Goal: Contribute content: Contribute content

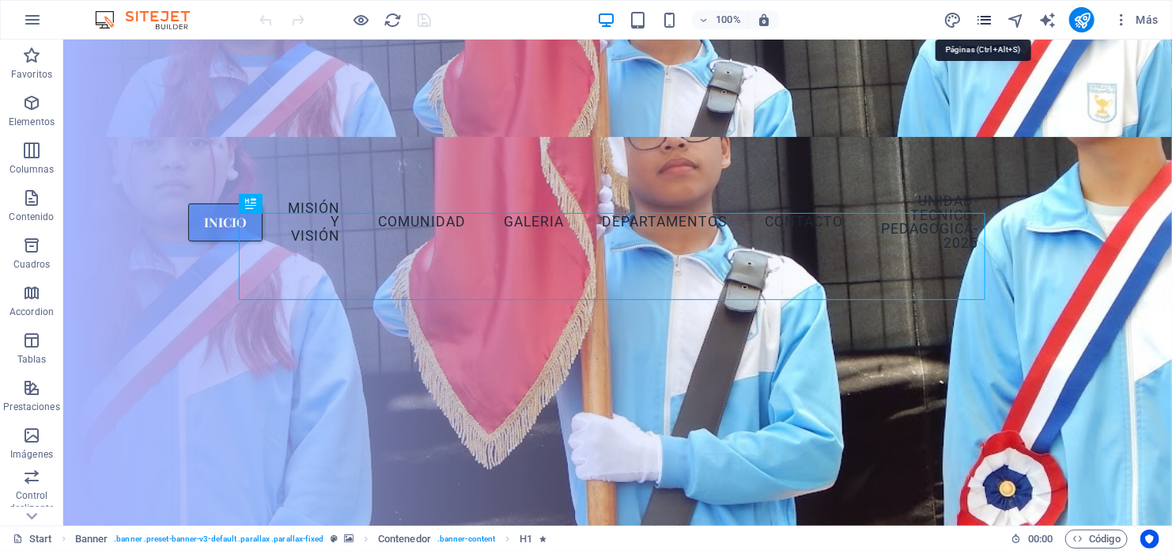
click at [987, 17] on icon "pages" at bounding box center [984, 20] width 18 height 18
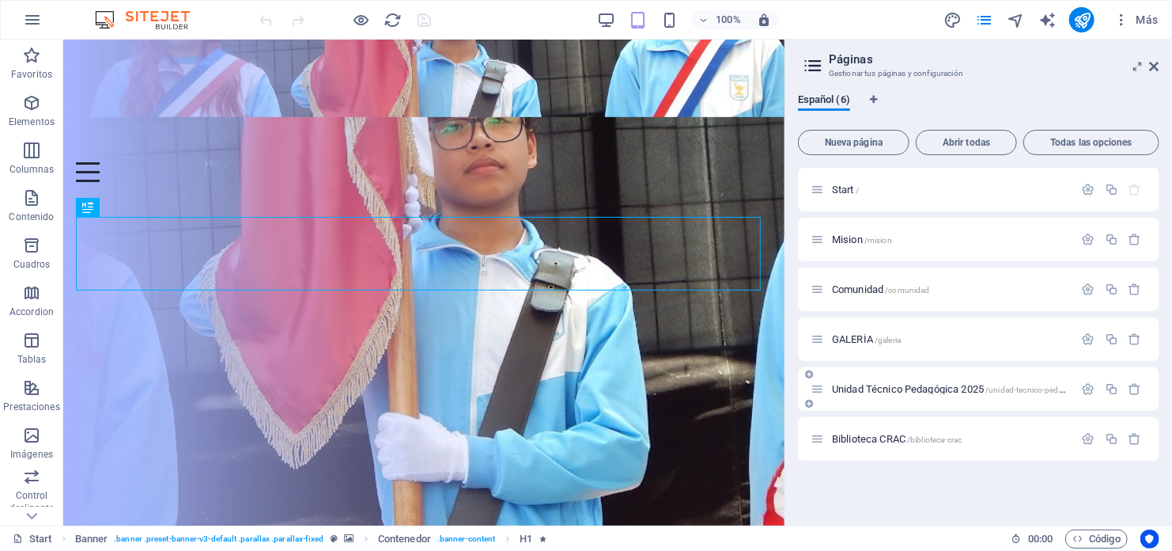
click at [887, 381] on div "Unidad Técnico Pedagógica 2025 /unidad-tecnico-pedagogica-2025" at bounding box center [942, 389] width 263 height 18
click at [888, 387] on span "Unidad Técnico Pedagógica 2025 /unidad-tecnico-pedagogica-2025" at bounding box center [971, 389] width 278 height 12
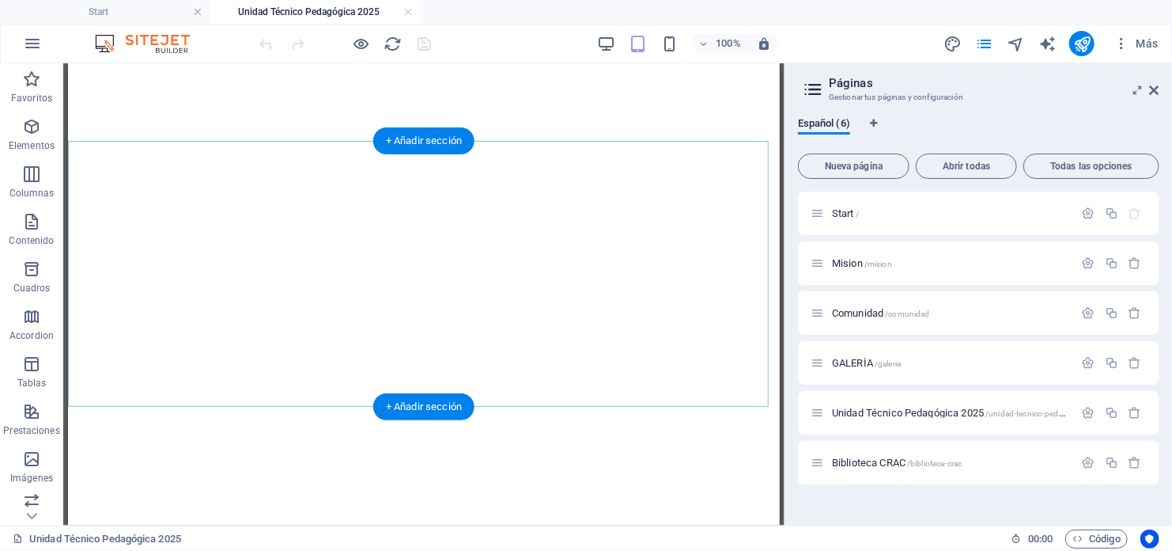
click at [449, 409] on div "+ Añadir sección" at bounding box center [423, 406] width 101 height 27
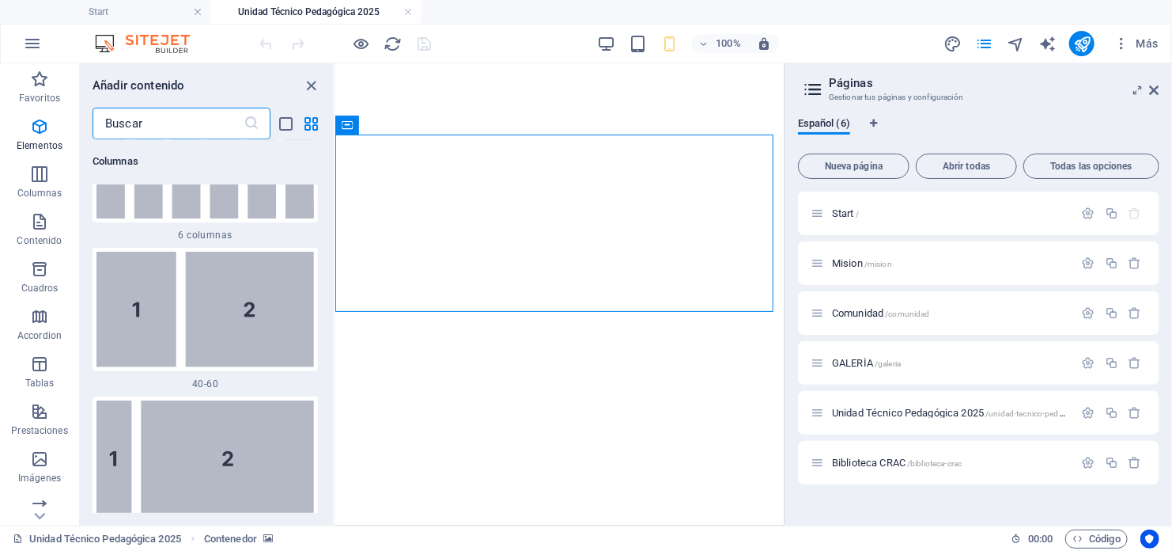
scroll to position [591, 0]
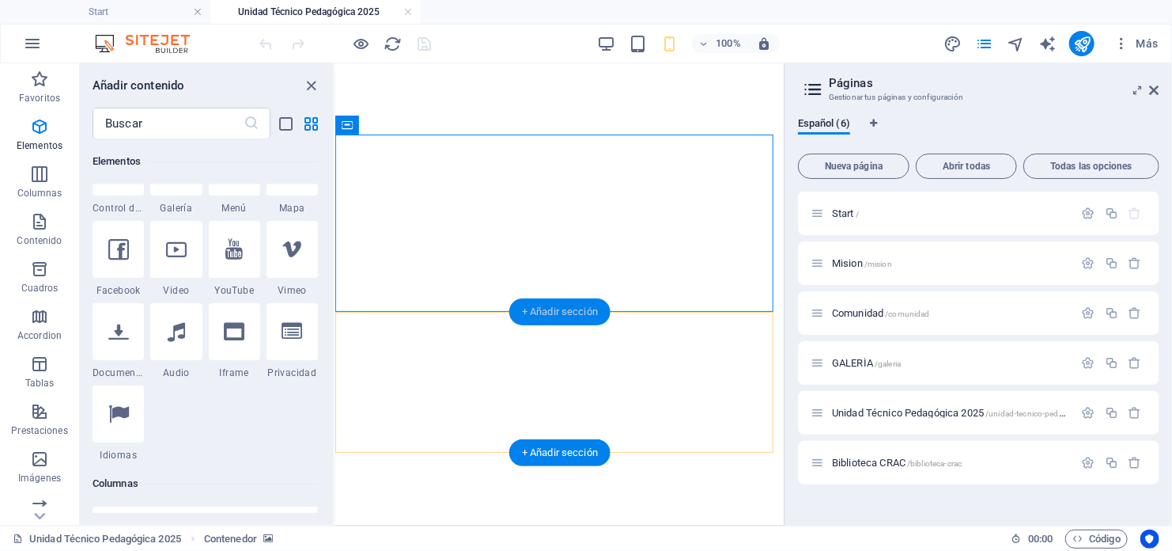
click at [551, 315] on div "+ Añadir sección" at bounding box center [559, 311] width 101 height 27
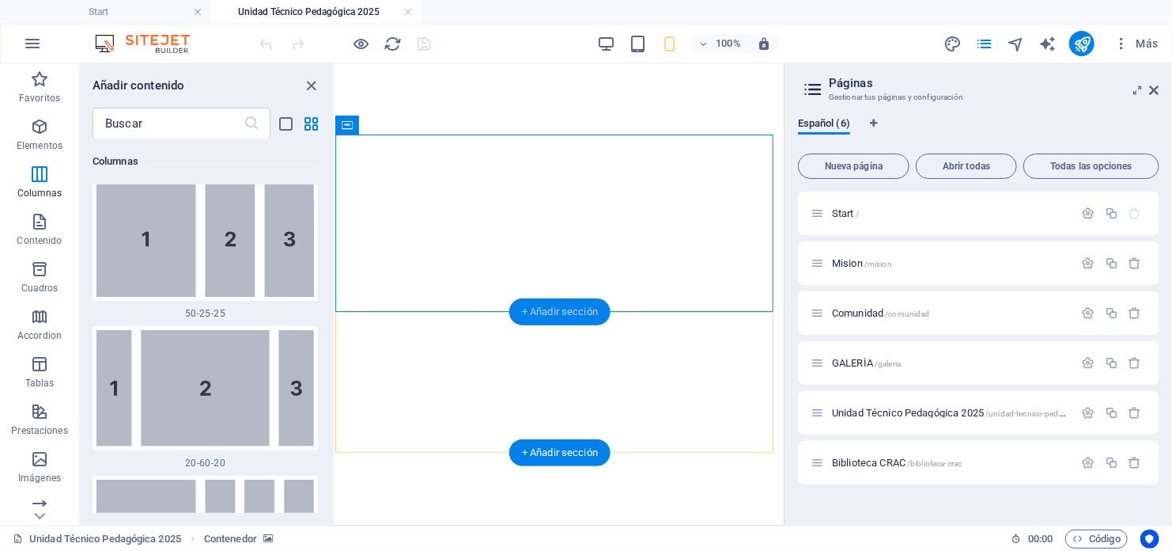
scroll to position [5299, 0]
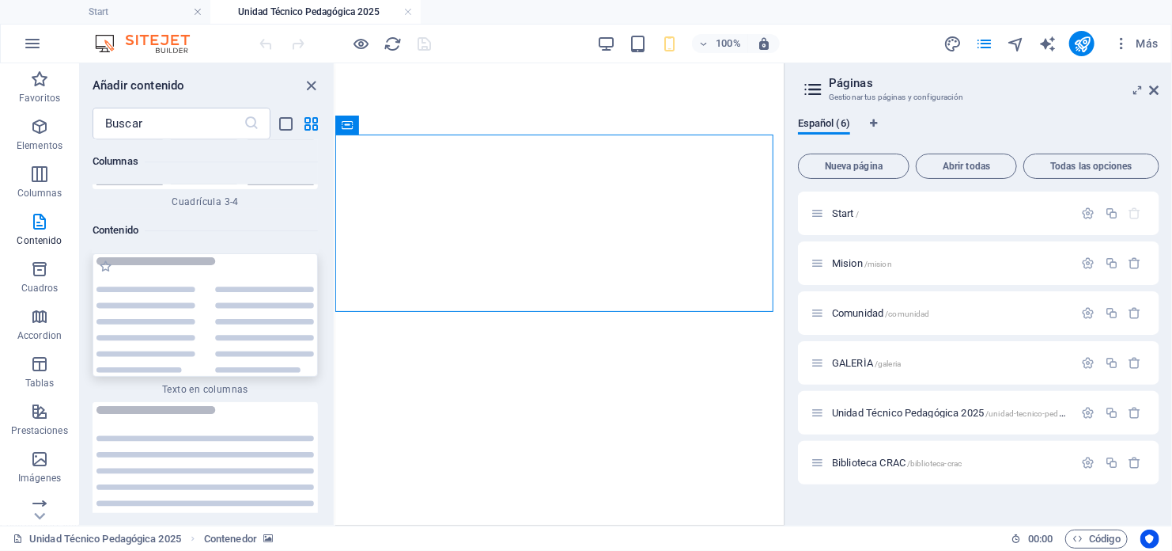
click at [135, 257] on img at bounding box center [206, 315] width 218 height 116
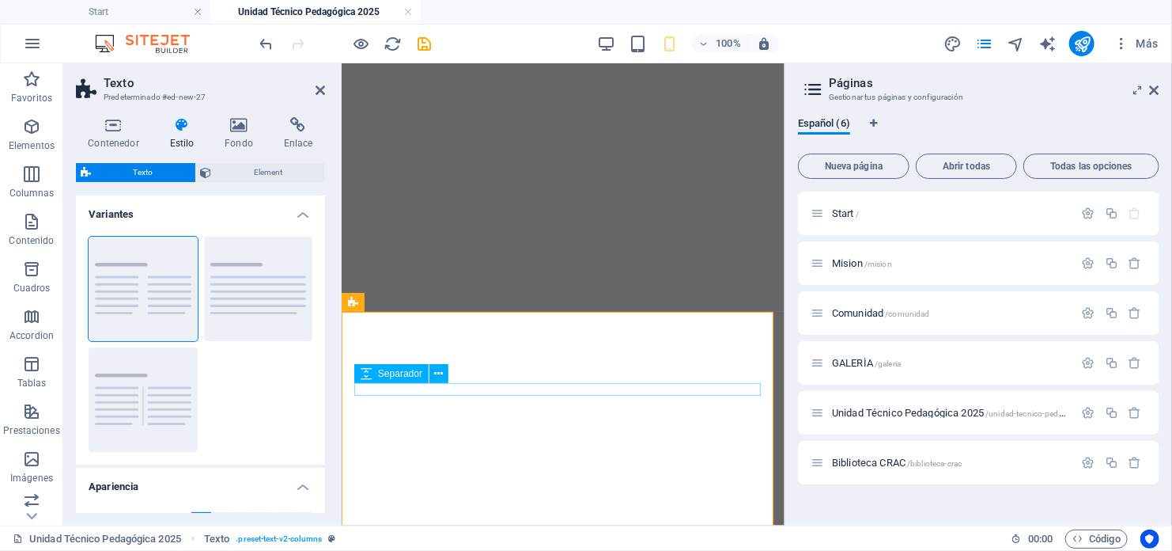
click at [356, 381] on div "Separador" at bounding box center [391, 373] width 74 height 19
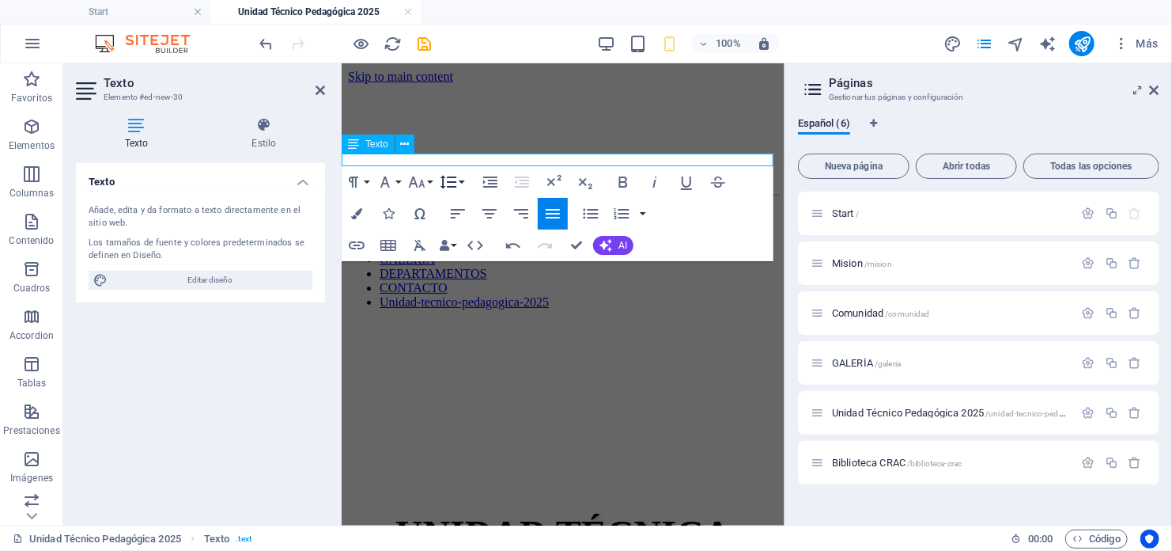
scroll to position [158, 0]
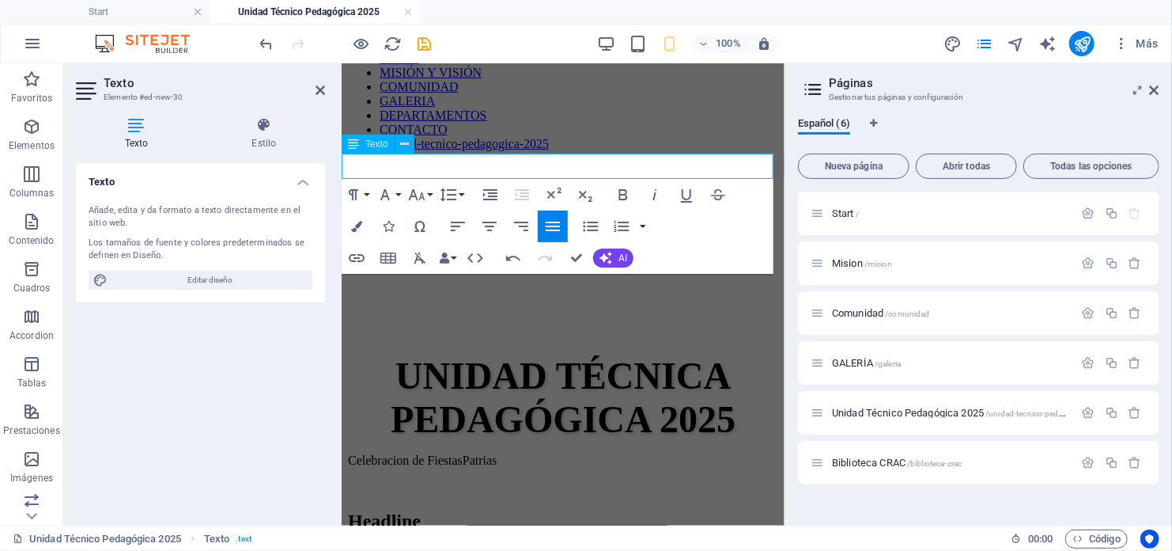
click at [517, 453] on p "​Celebracion de FiestasPatrias" at bounding box center [562, 460] width 430 height 14
drag, startPoint x: 544, startPoint y: 160, endPoint x: 682, endPoint y: 218, distance: 150.0
click at [347, 453] on p "Celebracion de FiestasPatrias 2025" at bounding box center [562, 460] width 430 height 14
click at [420, 199] on icon "button" at bounding box center [416, 194] width 19 height 19
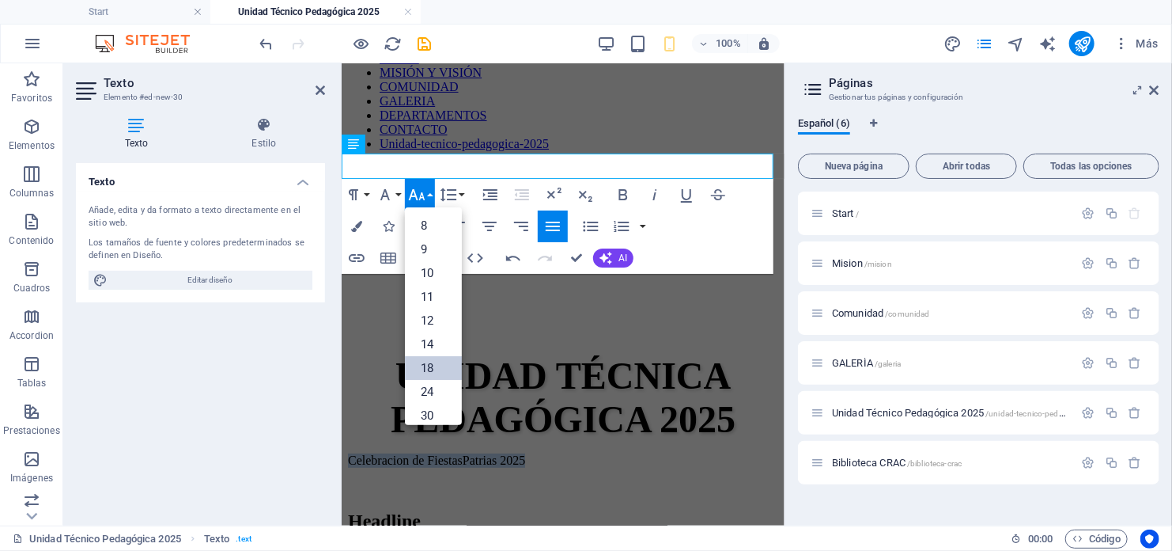
click at [430, 366] on link "18" at bounding box center [433, 368] width 57 height 24
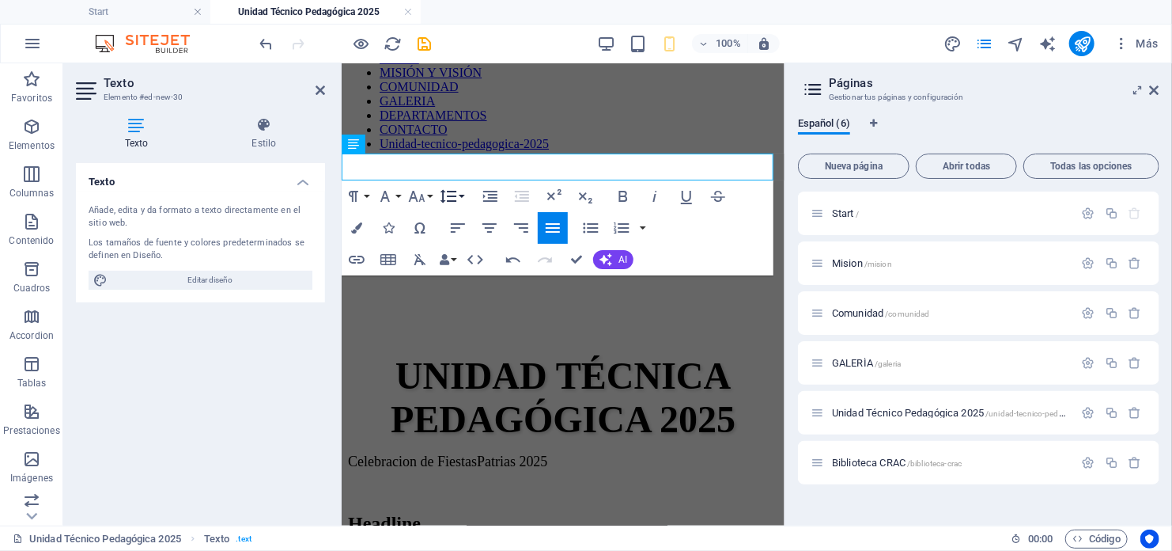
click at [447, 194] on icon "button" at bounding box center [448, 196] width 19 height 19
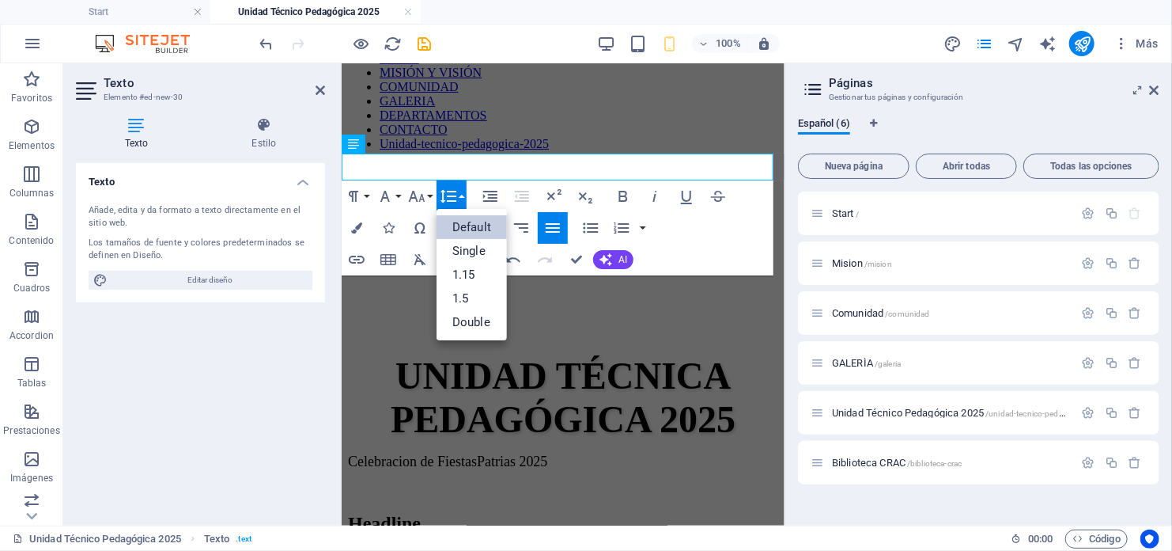
scroll to position [0, 0]
click at [426, 199] on button "Font Size" at bounding box center [420, 196] width 30 height 32
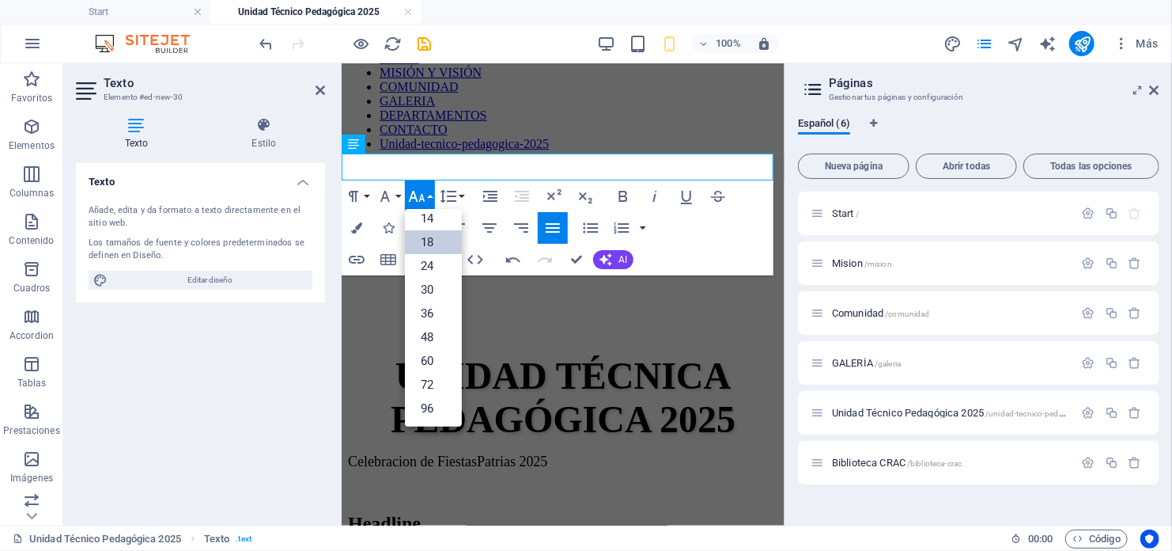
scroll to position [127, 0]
click at [433, 289] on link "30" at bounding box center [433, 290] width 57 height 24
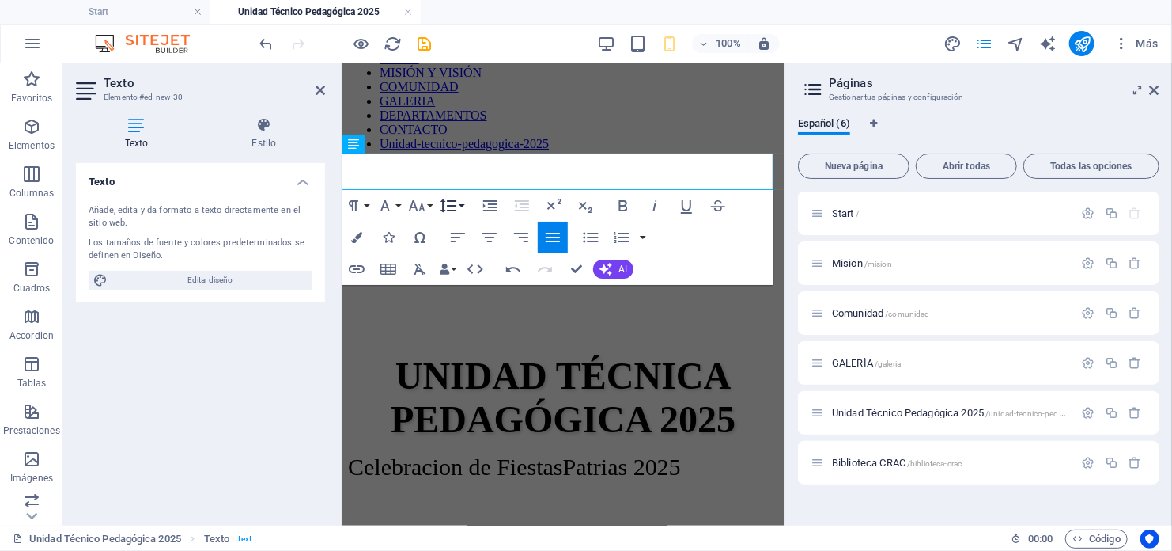
click at [446, 206] on icon "button" at bounding box center [448, 205] width 19 height 19
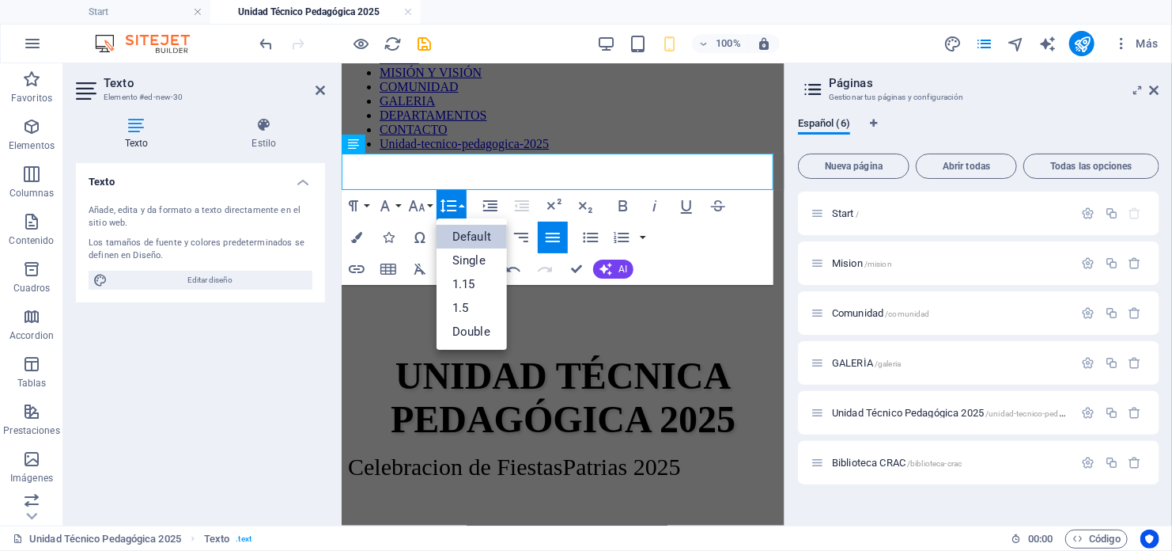
scroll to position [0, 0]
click at [433, 206] on button "Font Size" at bounding box center [420, 206] width 30 height 32
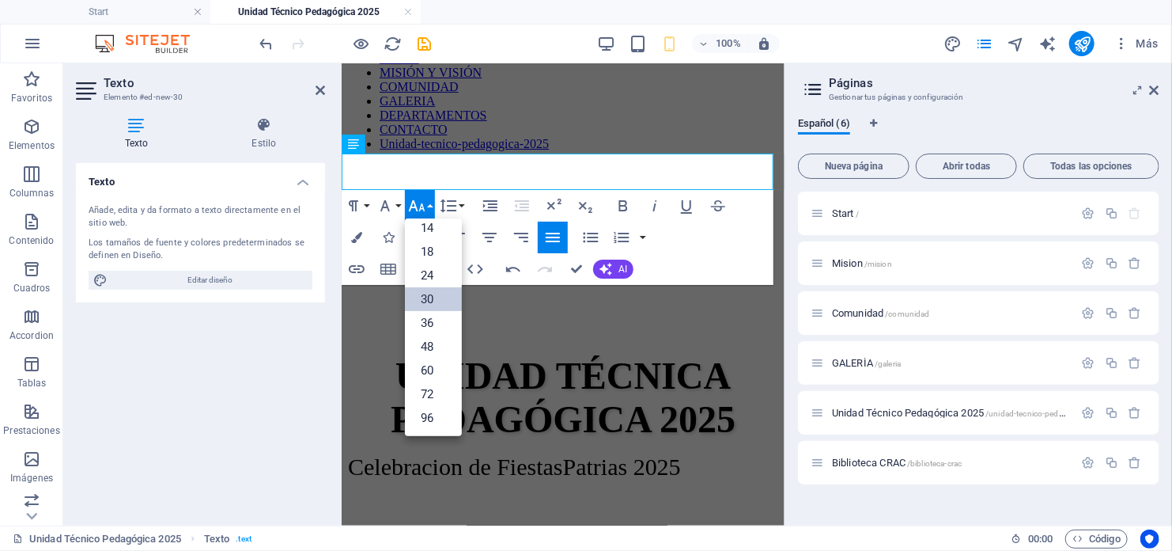
scroll to position [127, 0]
click at [434, 277] on link "24" at bounding box center [433, 276] width 57 height 24
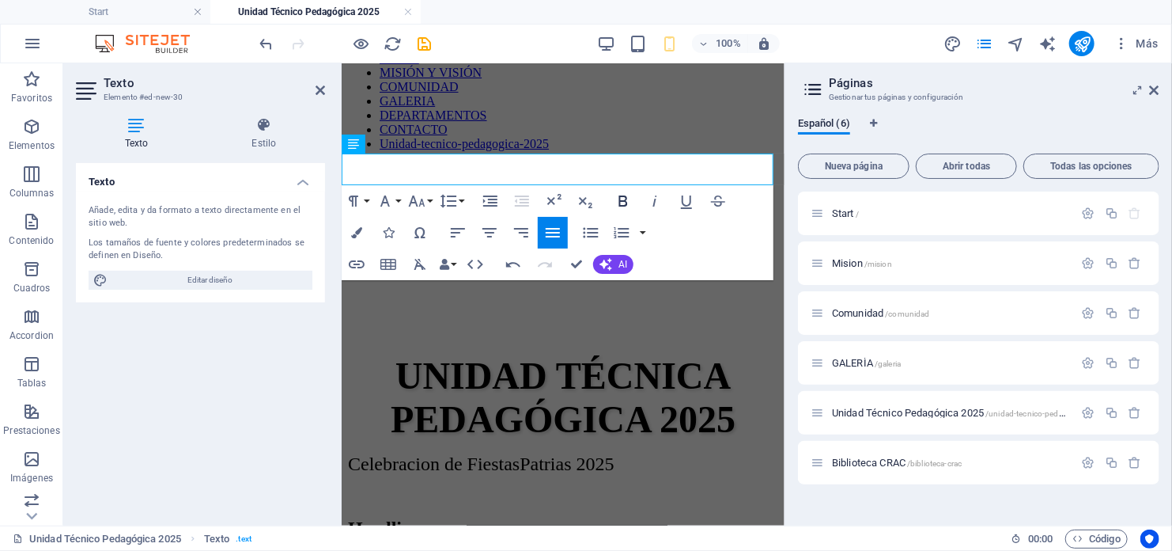
click at [626, 203] on icon "button" at bounding box center [623, 200] width 9 height 11
click at [499, 236] on button "Align Center" at bounding box center [490, 233] width 30 height 32
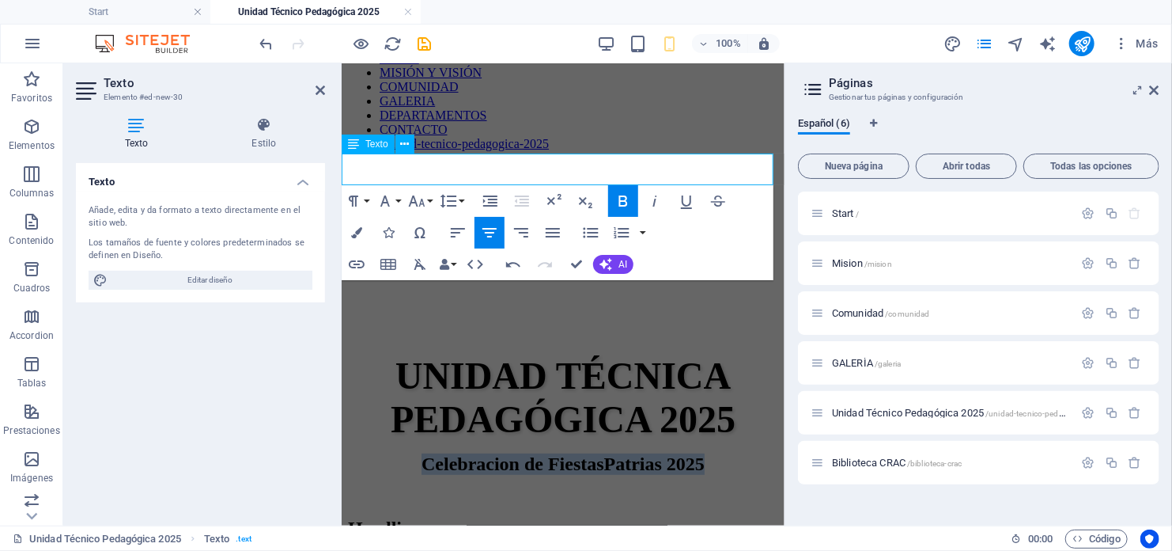
click at [498, 453] on strong "Celebracion de FiestasPatrias 2025" at bounding box center [562, 463] width 283 height 21
click at [601, 453] on strong "Celebración de FiestasPatrias 2025" at bounding box center [562, 463] width 283 height 21
drag, startPoint x: 728, startPoint y: 162, endPoint x: 409, endPoint y: 157, distance: 318.9
click at [409, 453] on p "Celebración de Fiestas Patrias 2025" at bounding box center [562, 463] width 430 height 21
click at [422, 203] on icon "button" at bounding box center [417, 200] width 17 height 11
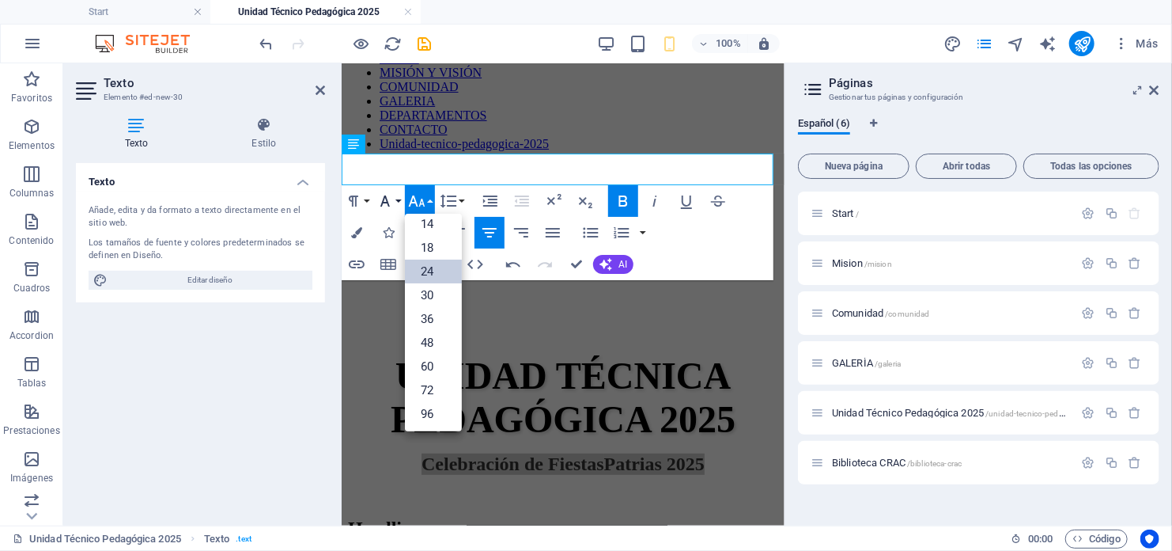
click at [401, 201] on button "Font Family" at bounding box center [388, 201] width 30 height 32
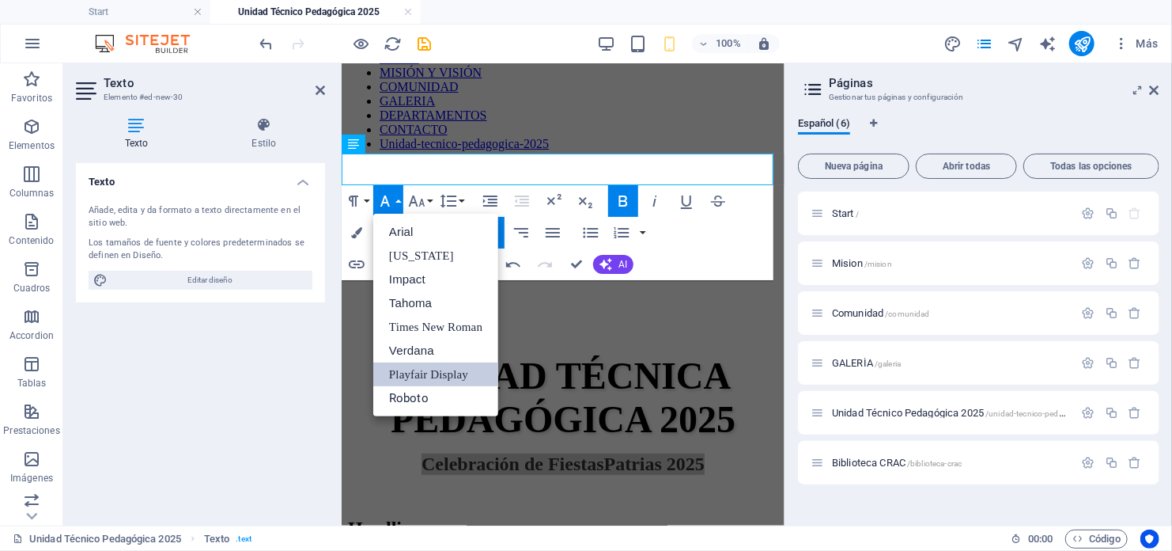
scroll to position [0, 0]
click at [427, 390] on link "Roboto" at bounding box center [435, 398] width 125 height 24
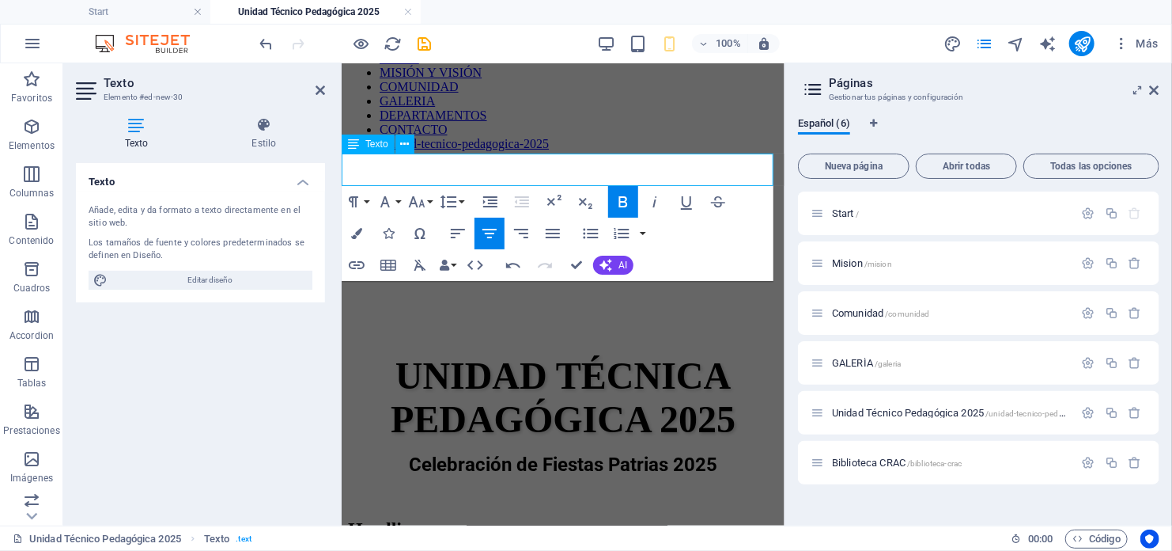
click at [715, 453] on p "Celebración de Fiestas Patrias 2025" at bounding box center [562, 464] width 430 height 22
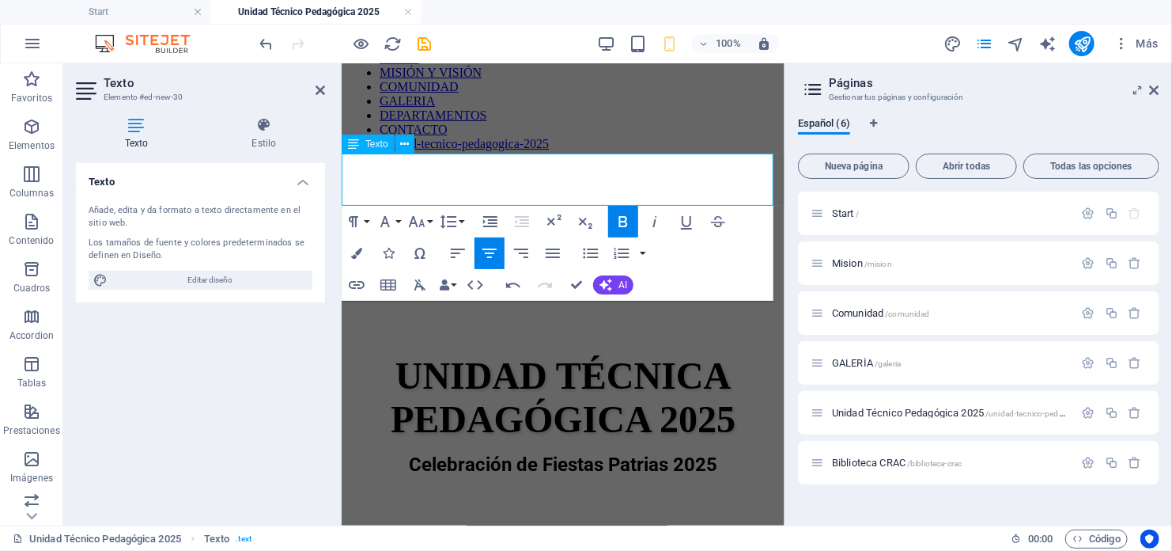
click at [583, 487] on p "​" at bounding box center [562, 498] width 430 height 22
click at [19, 457] on span "Imágenes" at bounding box center [31, 468] width 63 height 38
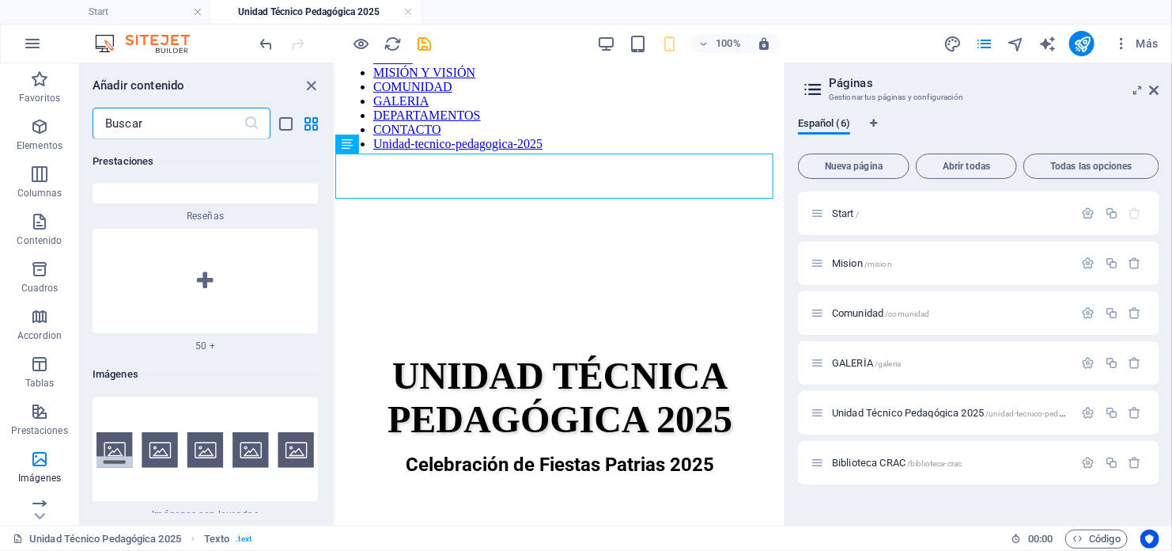
scroll to position [15839, 0]
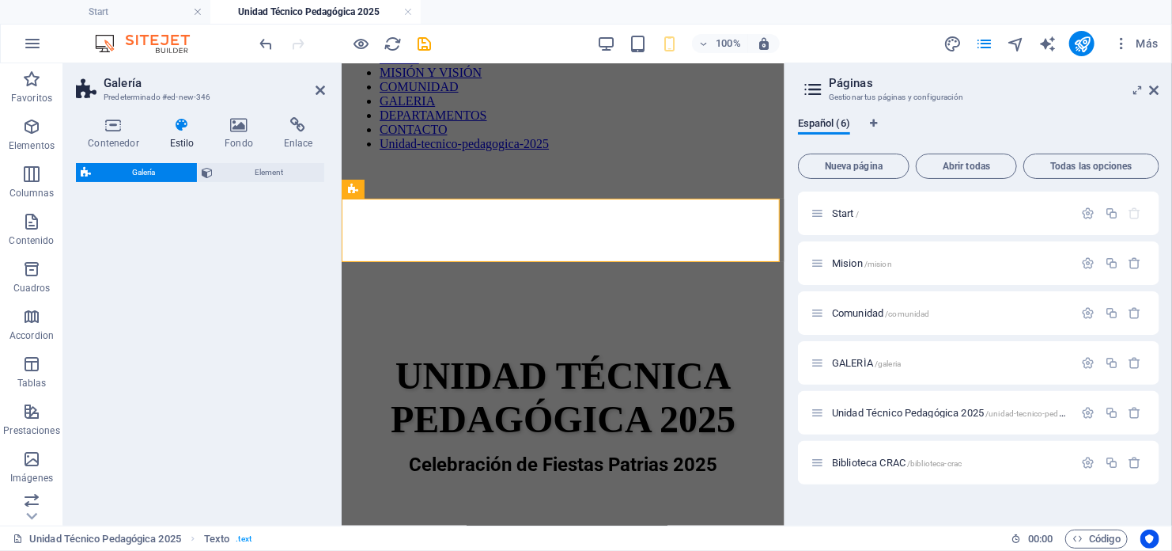
select select "rem"
select select "preset-gallery-v3-collage"
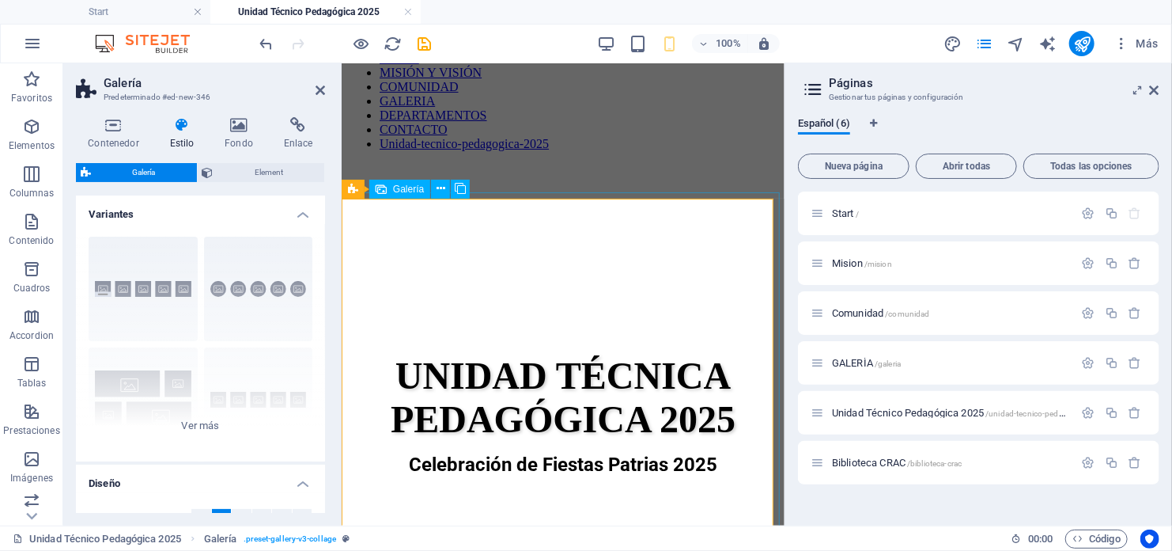
select select "4"
select select "px"
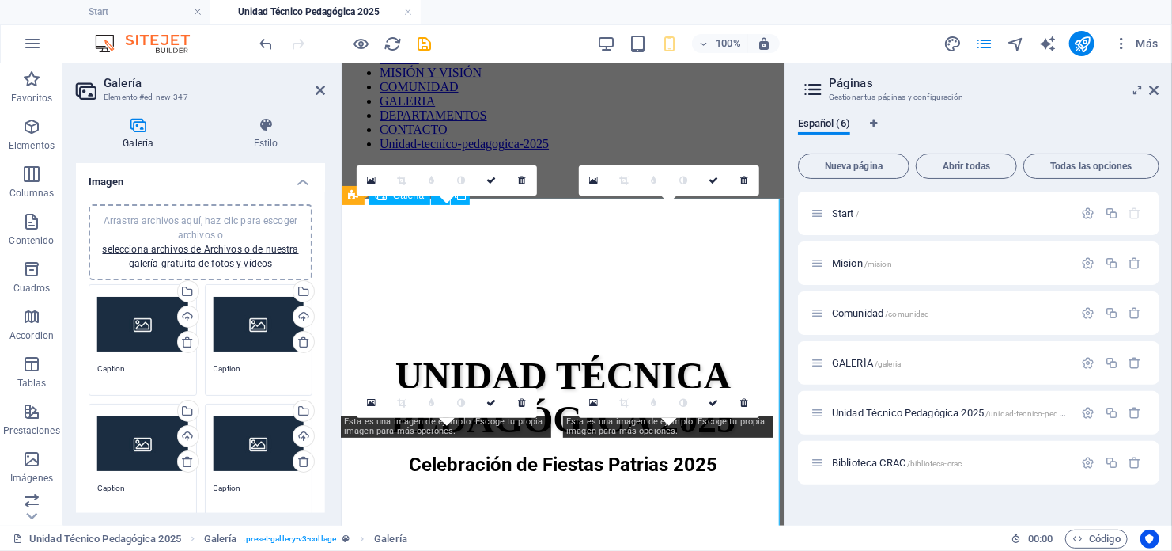
scroll to position [152, 0]
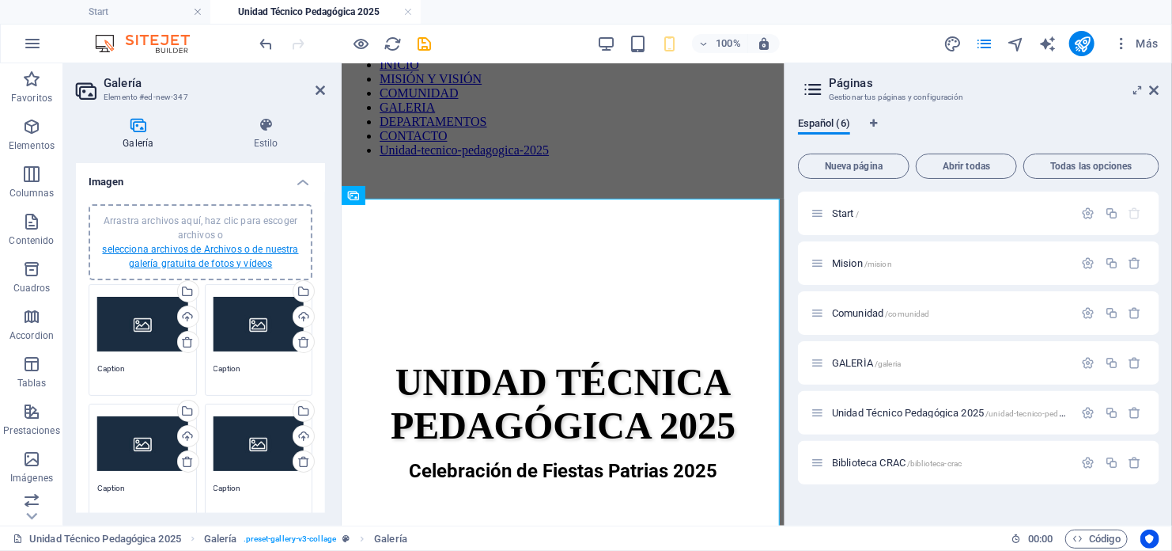
click at [204, 260] on link "selecciona archivos de Archivos o de nuestra galería gratuita de fotos y vídeos" at bounding box center [200, 256] width 196 height 25
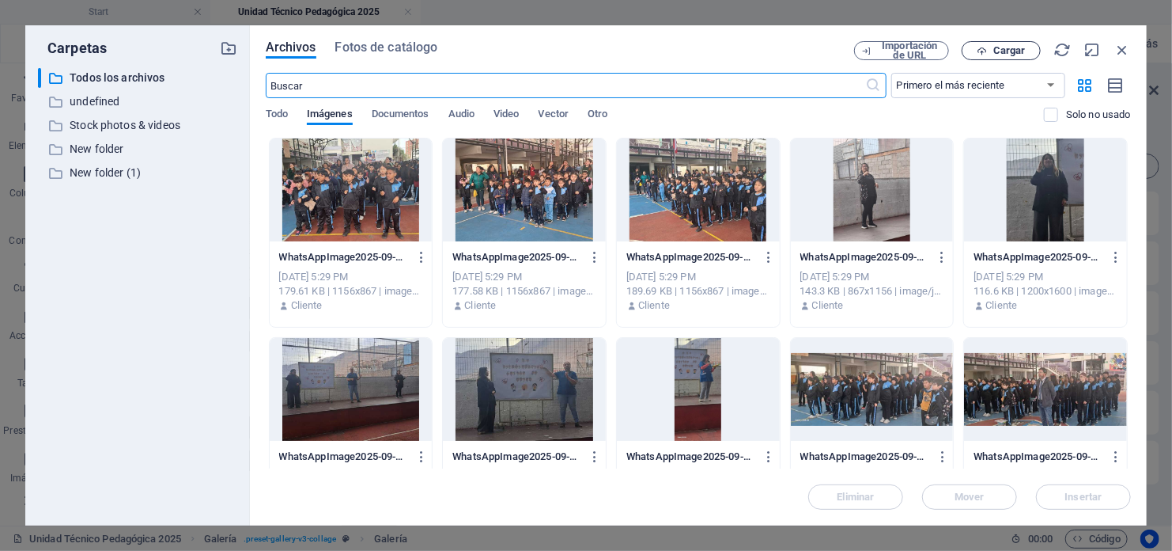
click at [1024, 54] on span "Cargar" at bounding box center [1010, 50] width 32 height 9
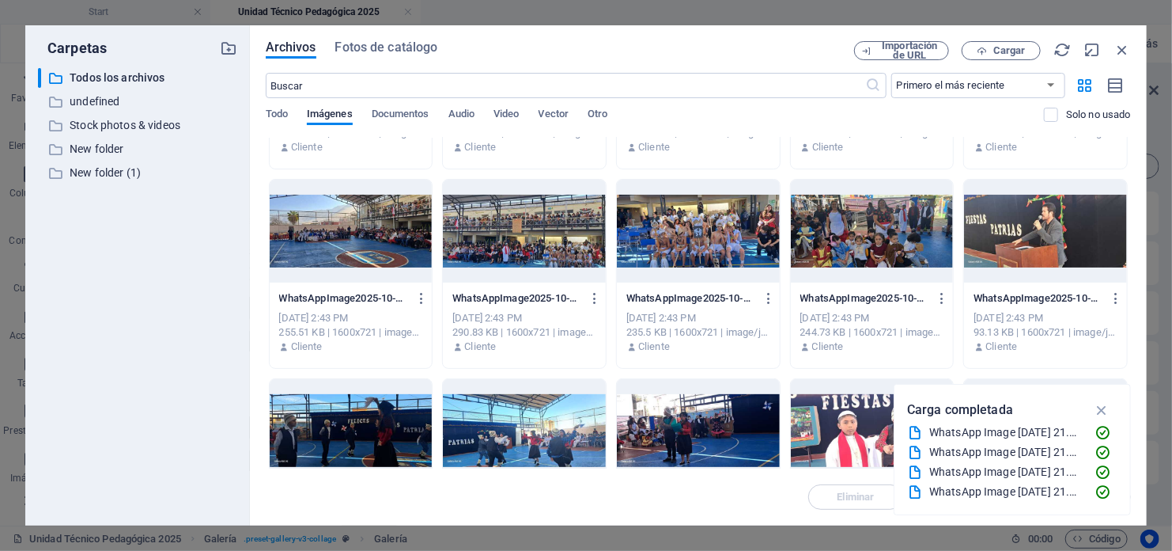
scroll to position [237, 0]
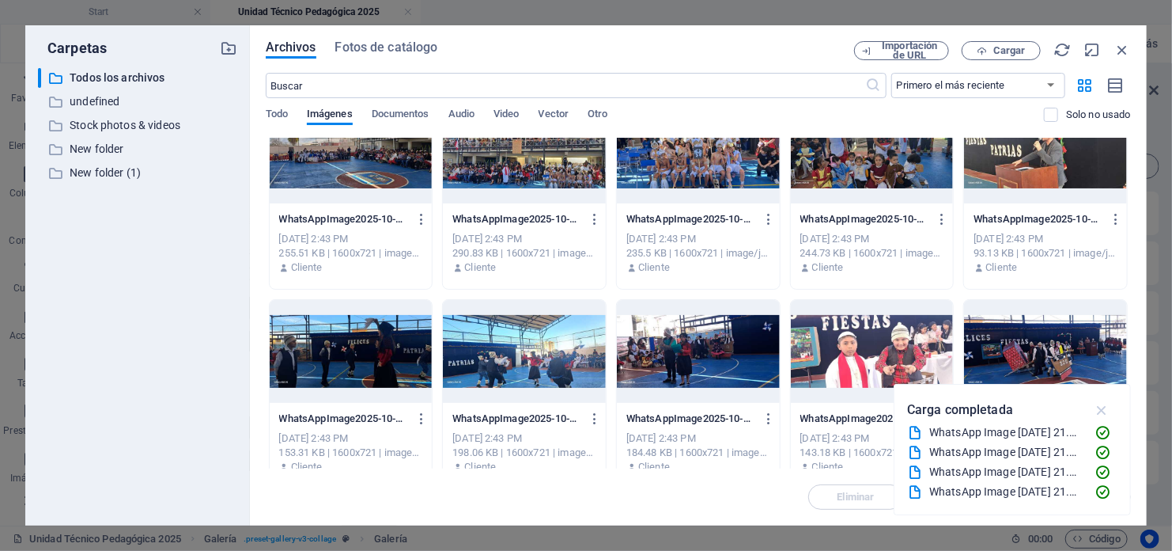
click at [1104, 406] on icon "button" at bounding box center [1102, 409] width 18 height 17
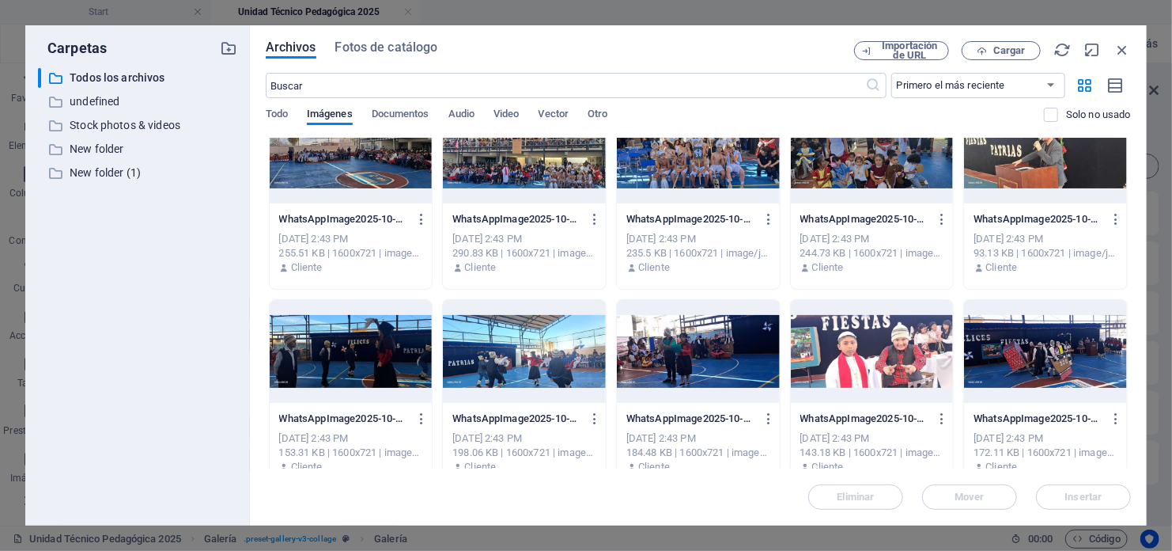
scroll to position [0, 0]
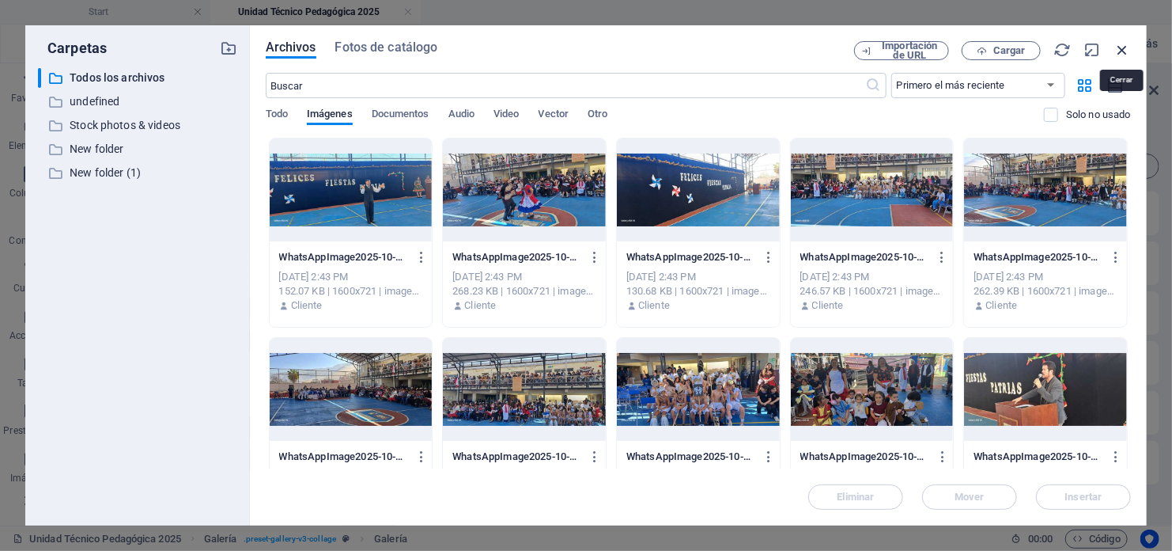
click at [1125, 48] on icon "button" at bounding box center [1122, 49] width 17 height 17
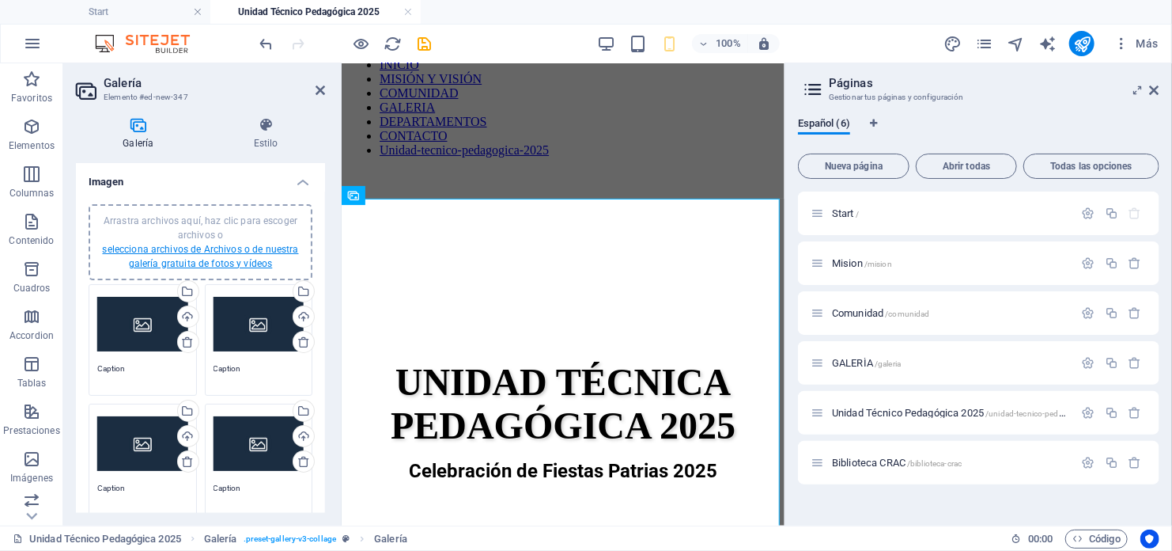
click at [248, 250] on link "selecciona archivos de Archivos o de nuestra galería gratuita de fotos y vídeos" at bounding box center [200, 256] width 196 height 25
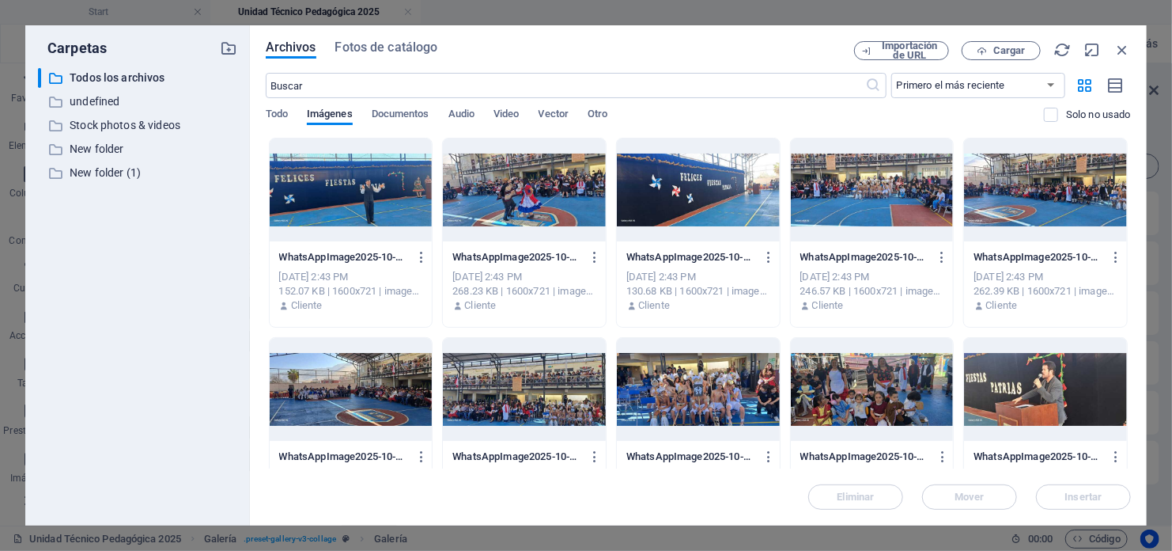
click at [360, 195] on div at bounding box center [351, 189] width 163 height 103
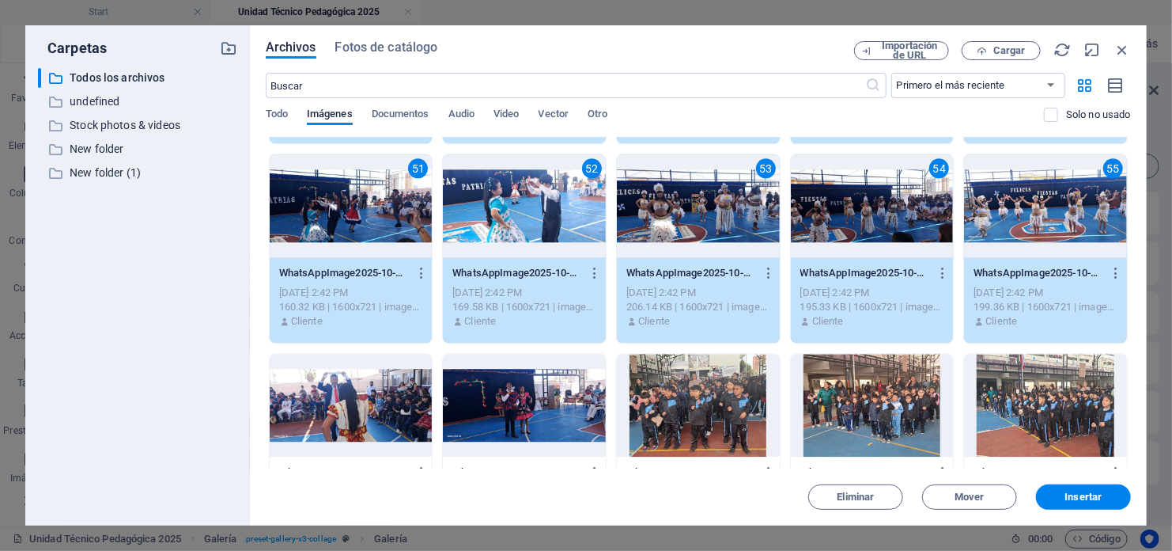
scroll to position [2057, 0]
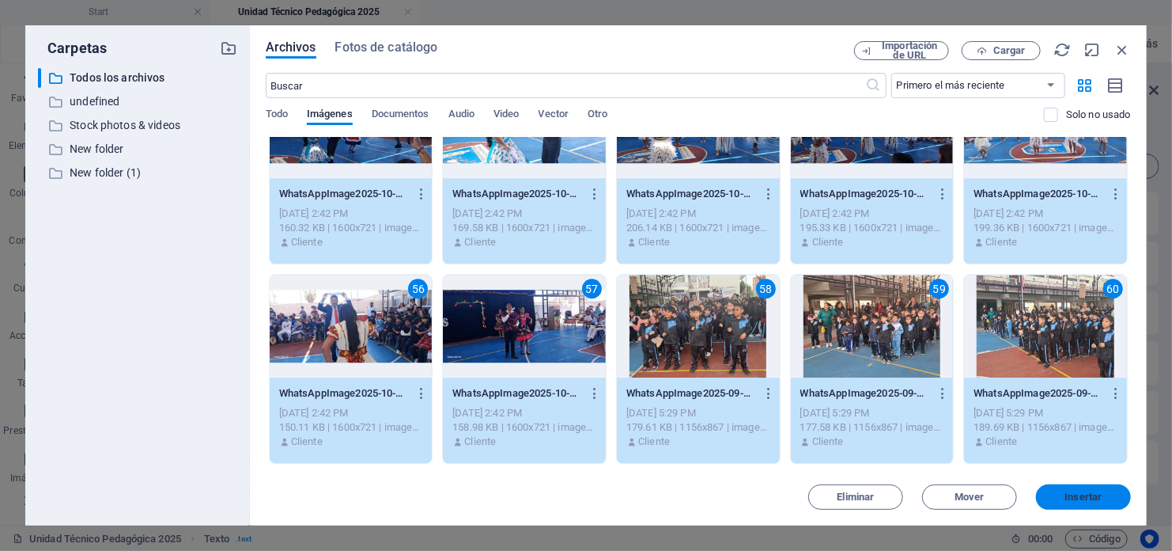
click at [1069, 492] on span "Insertar" at bounding box center [1084, 496] width 37 height 9
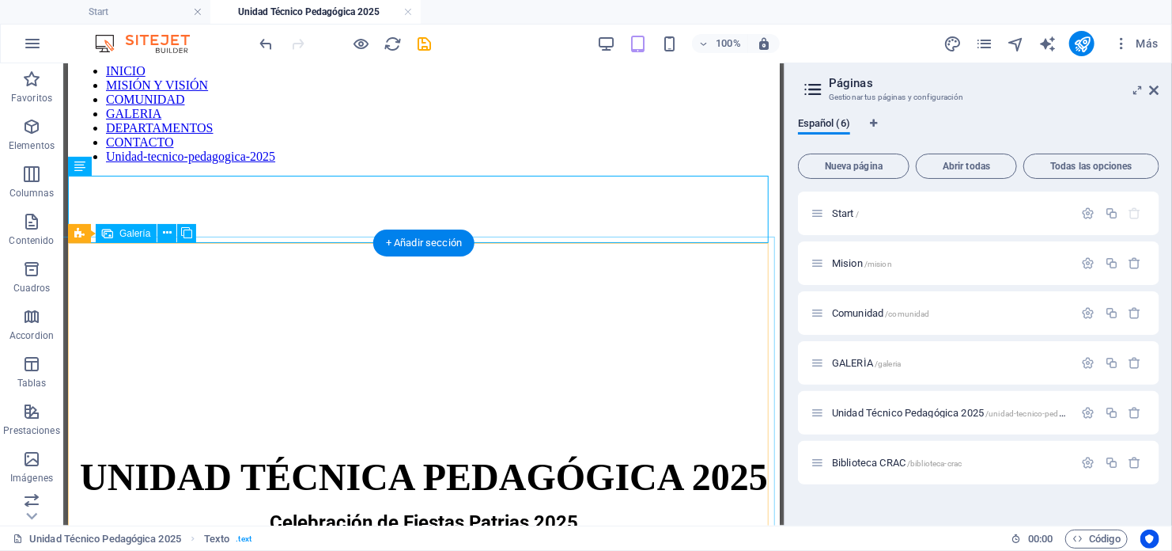
scroll to position [231, 0]
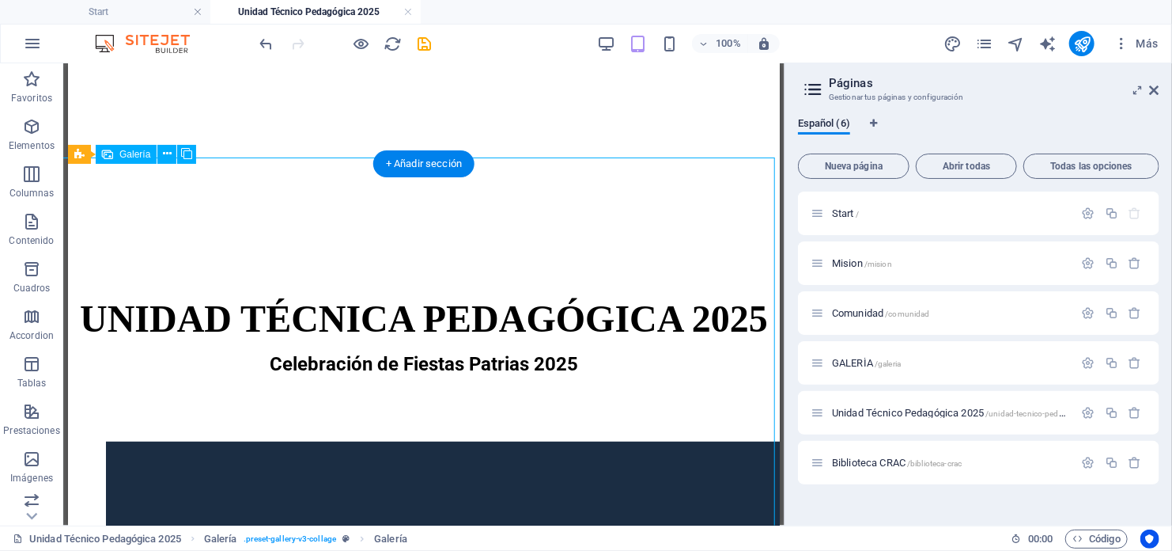
scroll to position [389, 0]
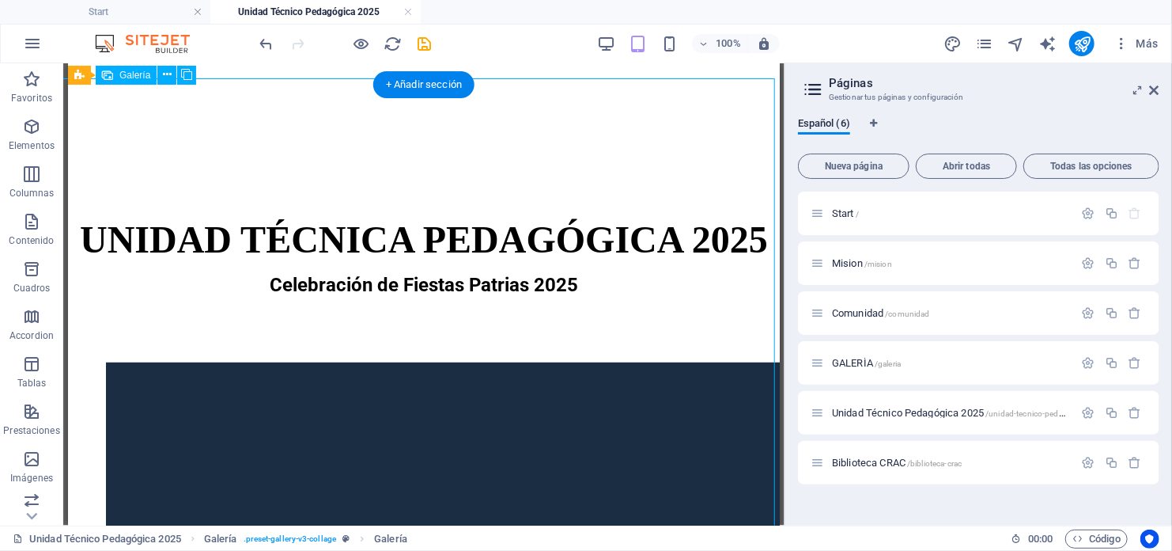
click at [165, 74] on icon at bounding box center [167, 74] width 9 height 17
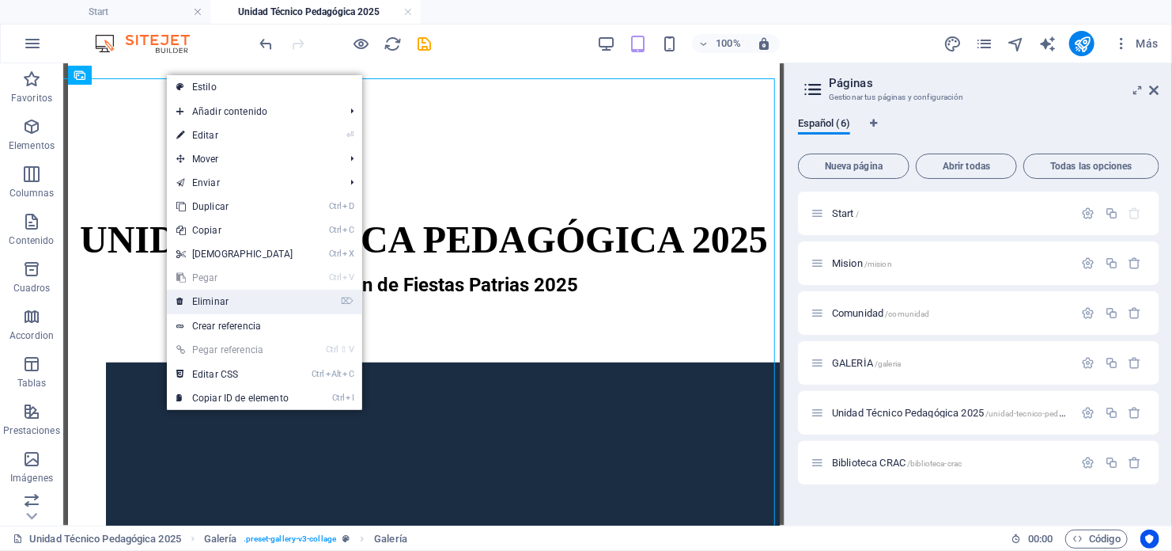
click at [235, 304] on link "⌦ Eliminar" at bounding box center [235, 302] width 136 height 24
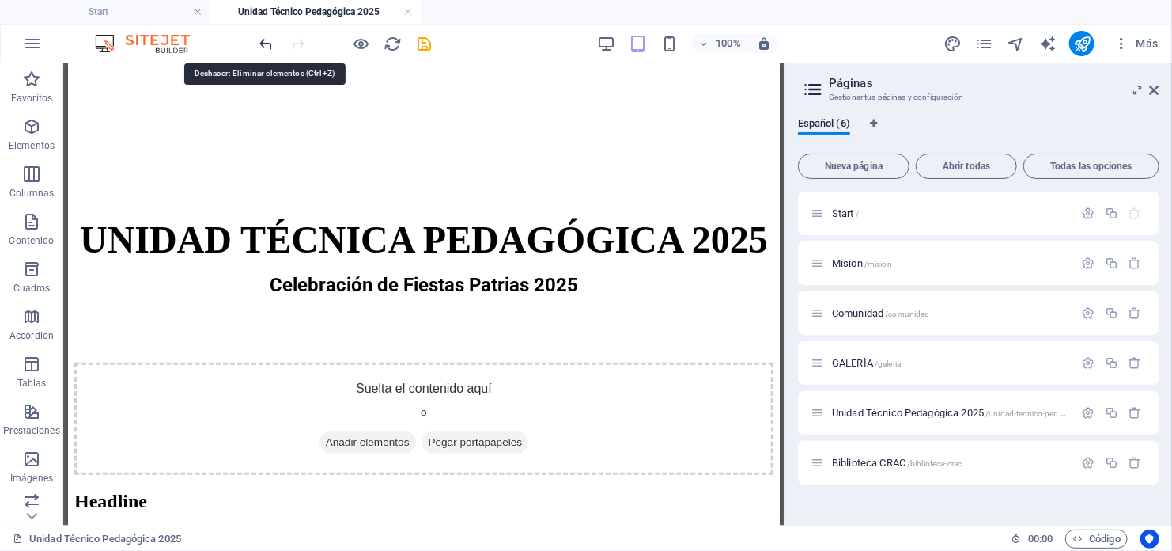
click at [262, 42] on icon "undo" at bounding box center [267, 44] width 18 height 18
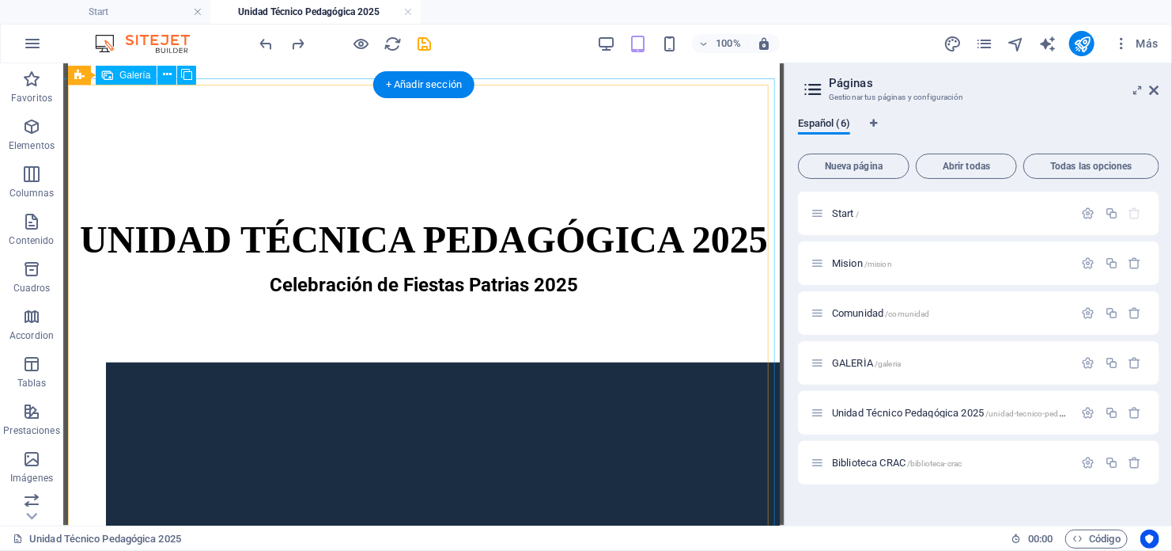
select select "4"
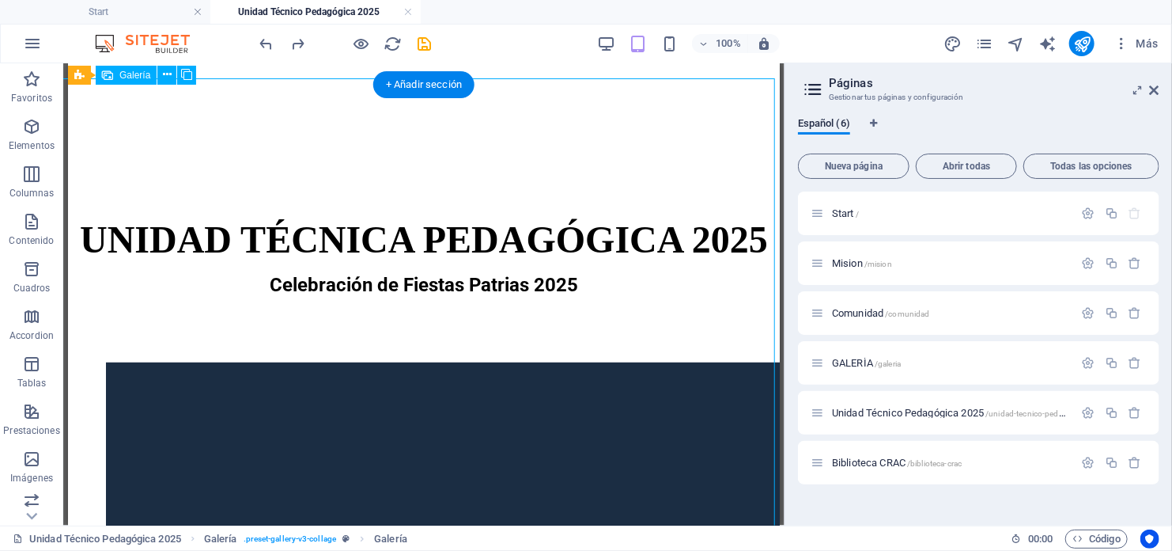
select select "px"
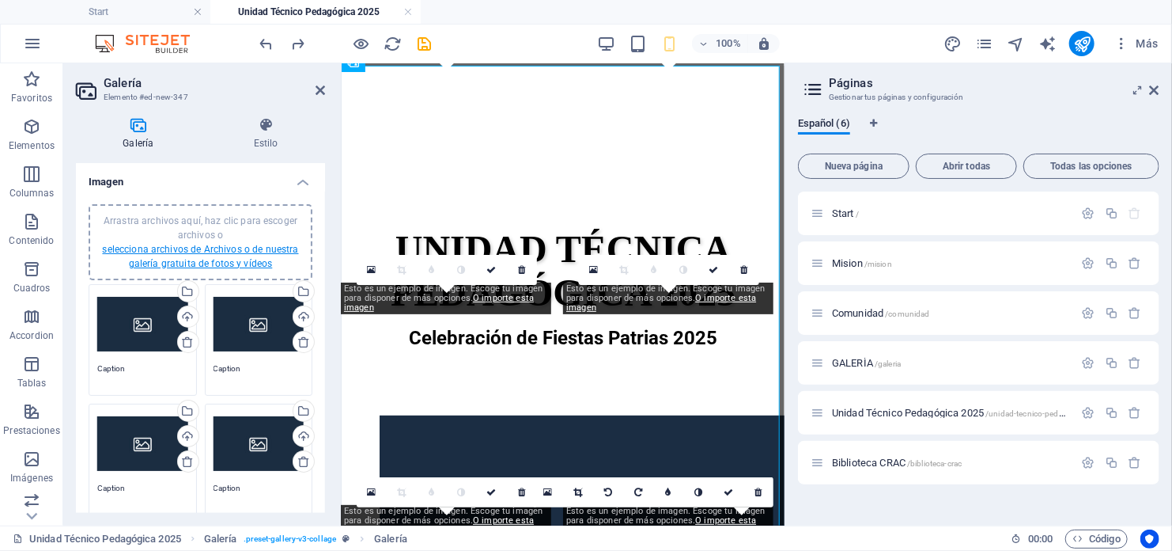
drag, startPoint x: 287, startPoint y: 258, endPoint x: 278, endPoint y: 251, distance: 11.2
click at [278, 251] on link "selecciona archivos de Archivos o de nuestra galería gratuita de fotos y vídeos" at bounding box center [200, 256] width 196 height 25
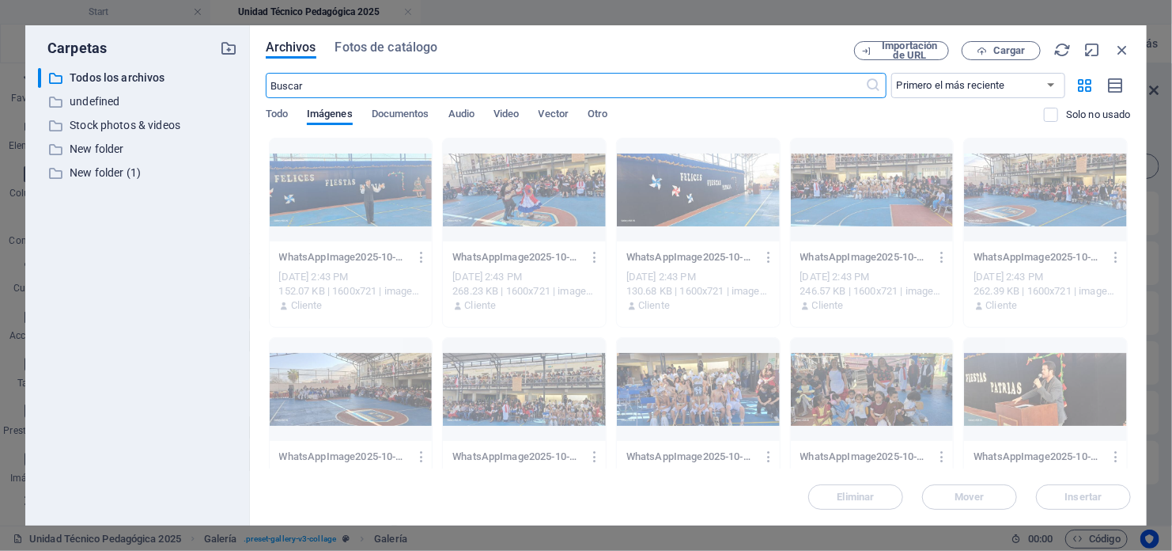
scroll to position [464, 0]
click at [1125, 48] on icon "button" at bounding box center [1122, 49] width 17 height 17
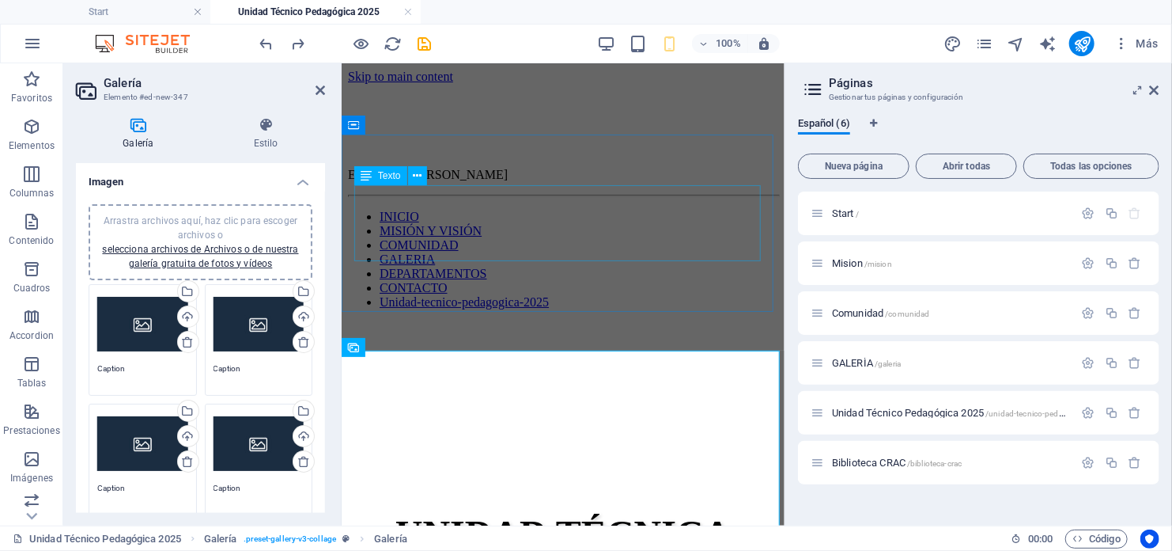
scroll to position [158, 0]
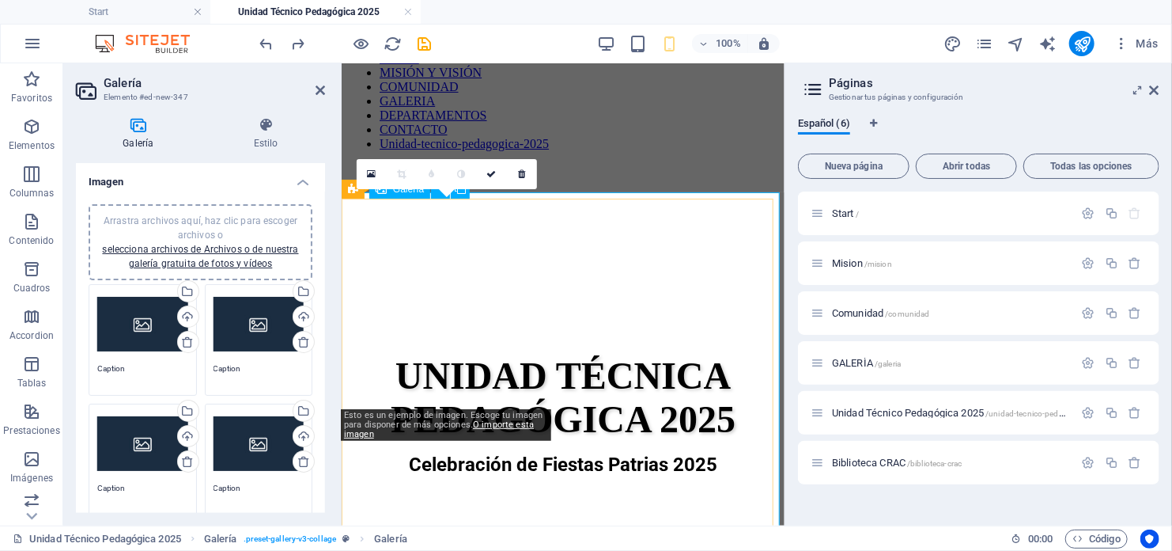
click at [521, 170] on icon at bounding box center [521, 173] width 7 height 9
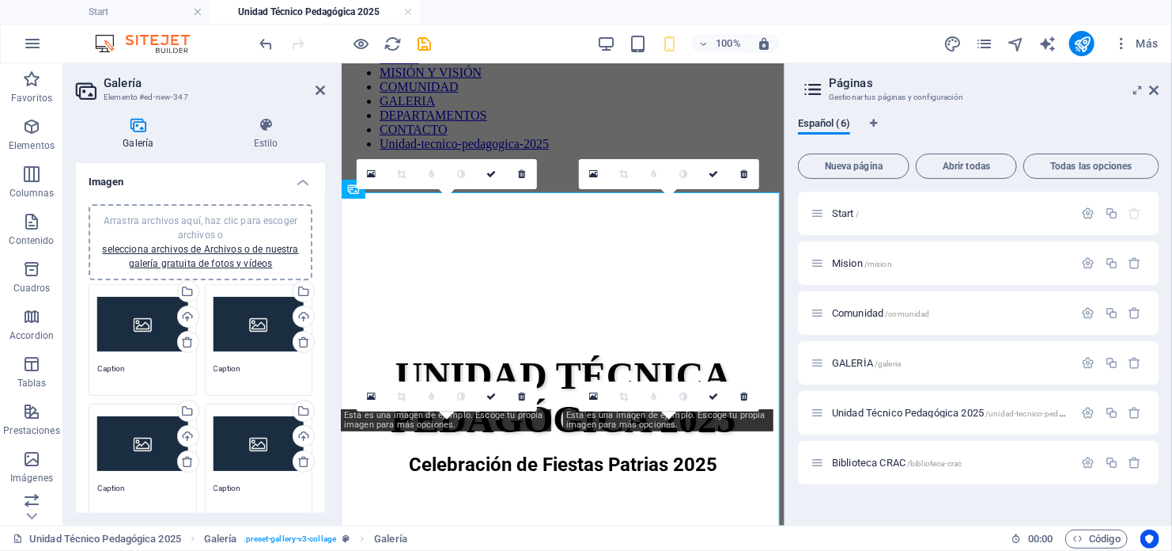
click at [521, 170] on icon at bounding box center [521, 173] width 7 height 9
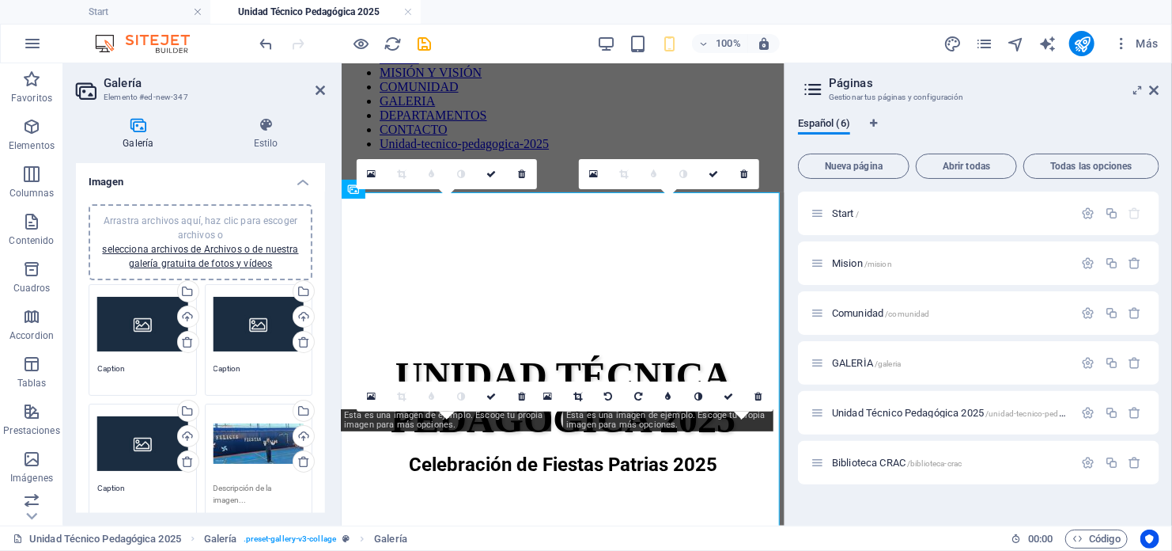
click at [521, 170] on icon at bounding box center [521, 173] width 7 height 9
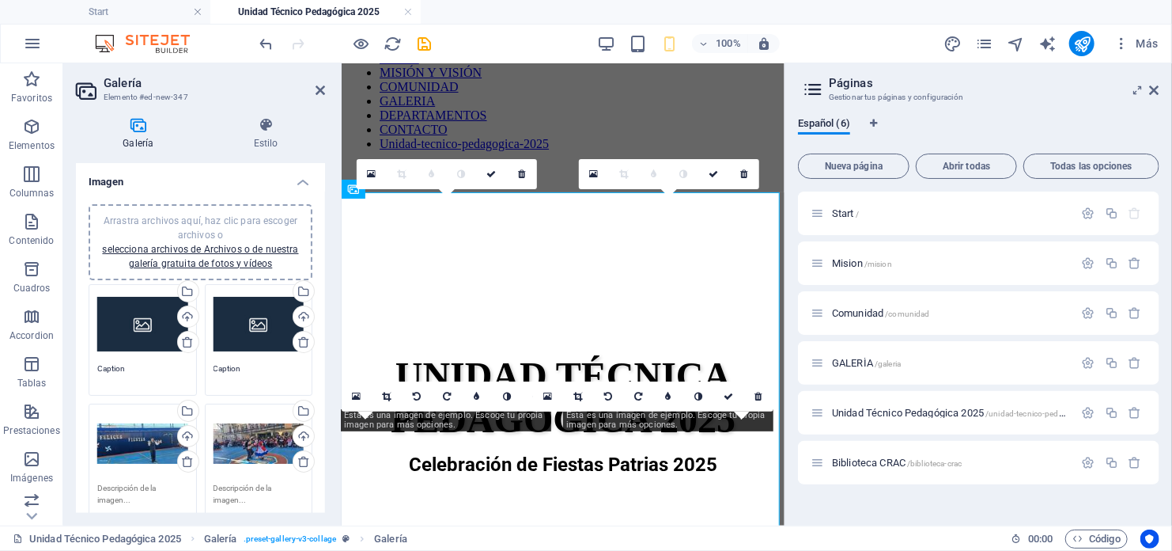
click at [521, 170] on icon at bounding box center [521, 173] width 7 height 9
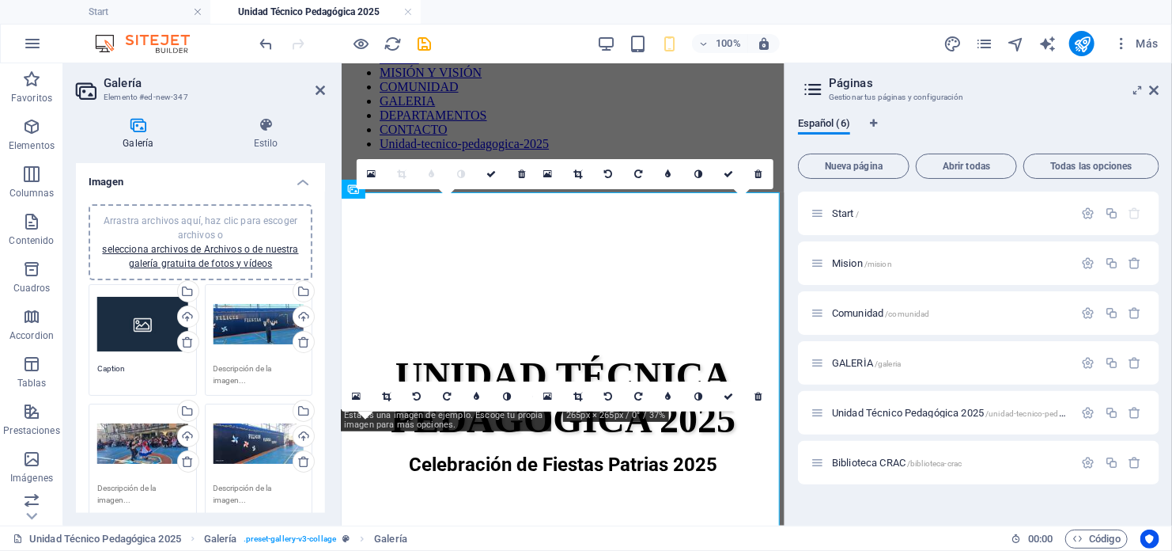
click at [521, 170] on icon at bounding box center [521, 173] width 7 height 9
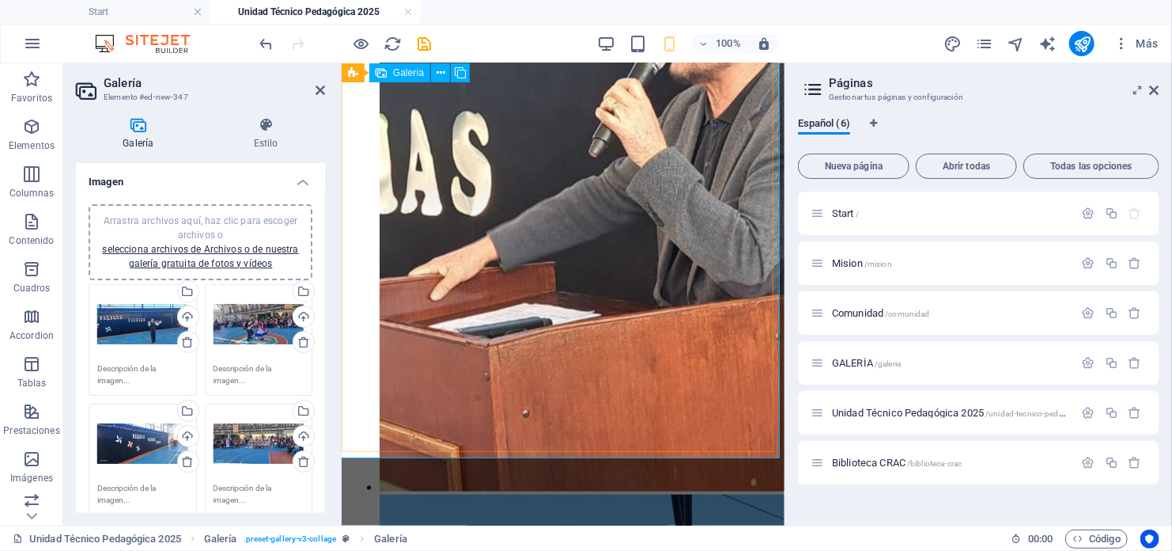
scroll to position [6725, 0]
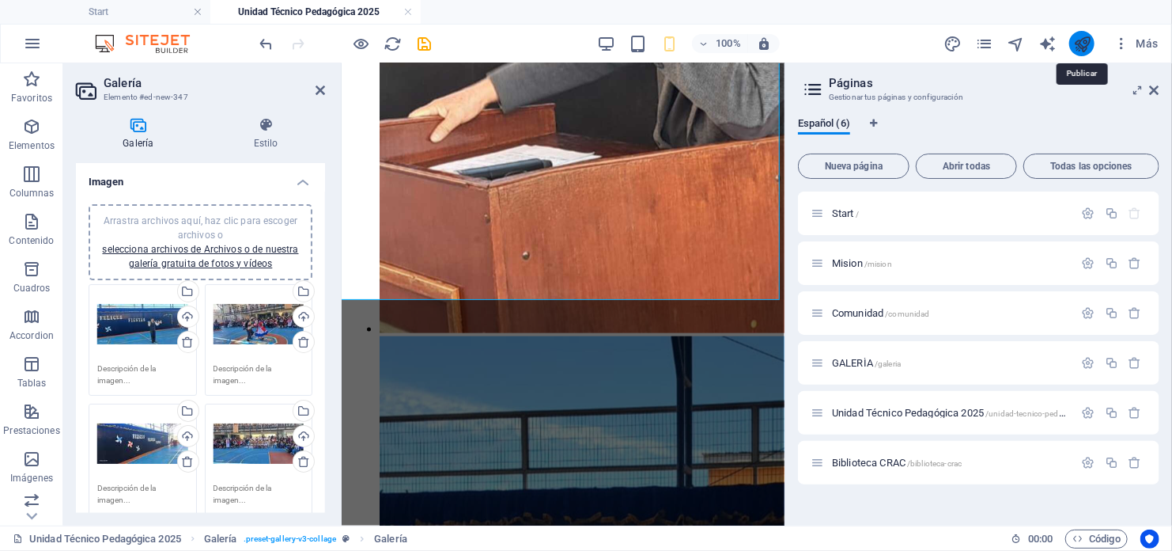
click at [1081, 43] on icon "publish" at bounding box center [1083, 44] width 18 height 18
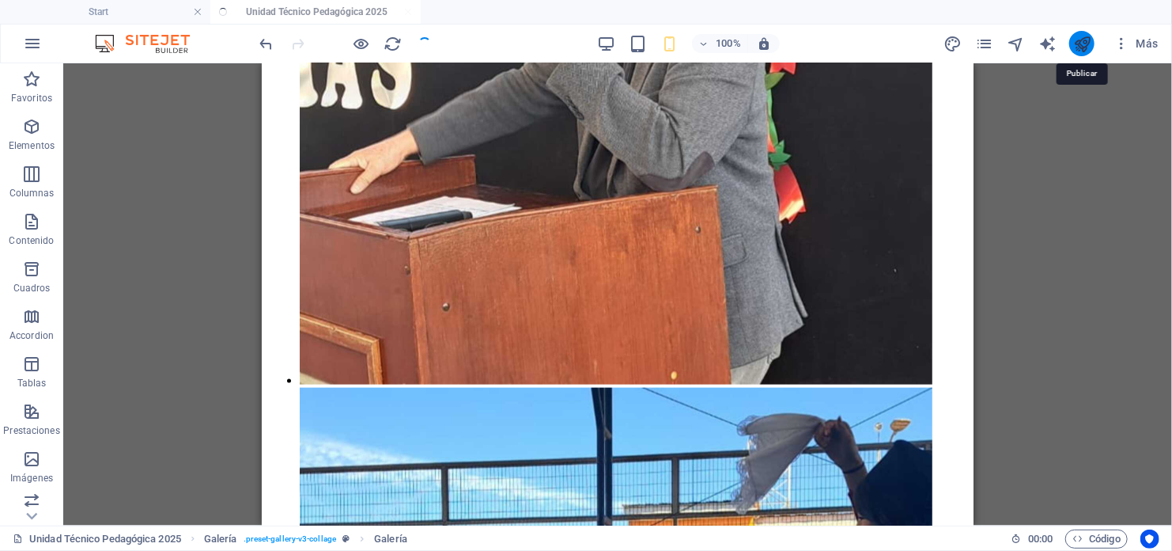
scroll to position [2847, 0]
